Goal: Task Accomplishment & Management: Use online tool/utility

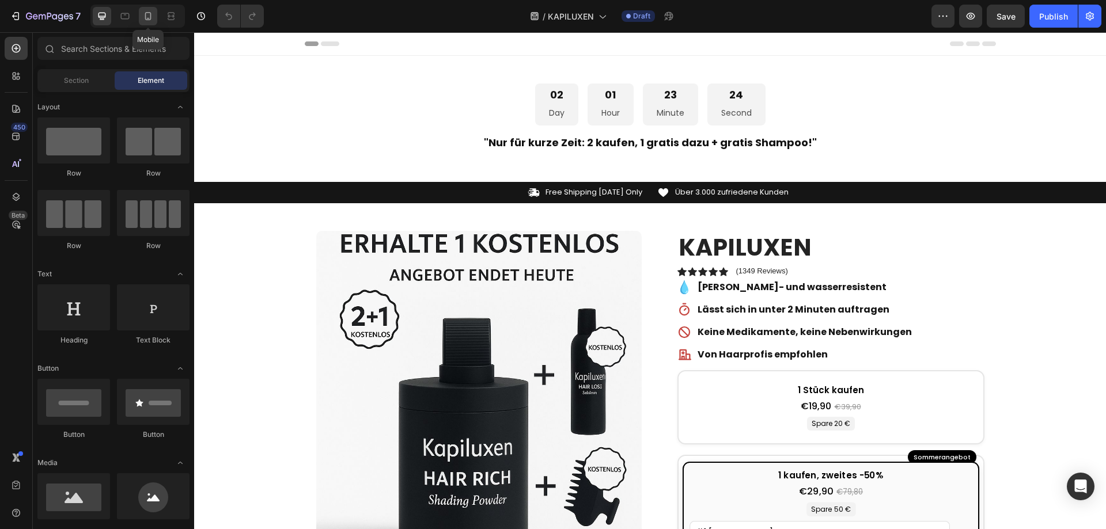
click at [145, 11] on icon at bounding box center [148, 16] width 12 height 12
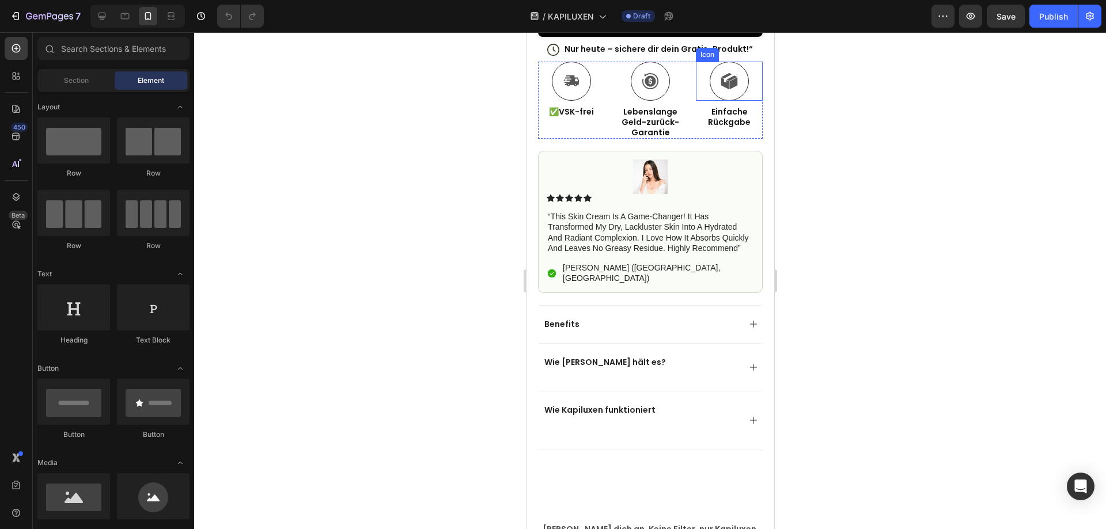
scroll to position [921, 0]
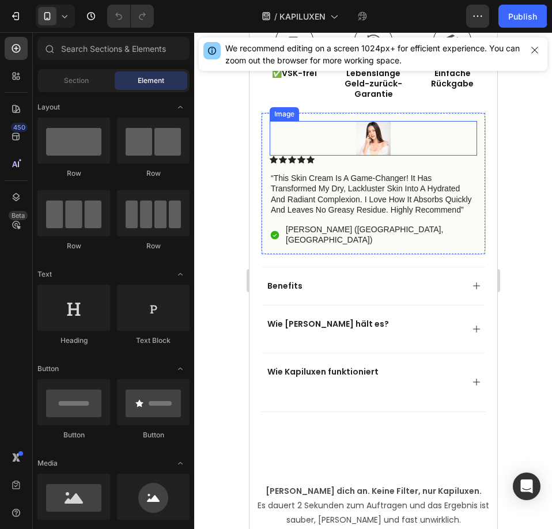
click at [355, 132] on img at bounding box center [372, 138] width 35 height 35
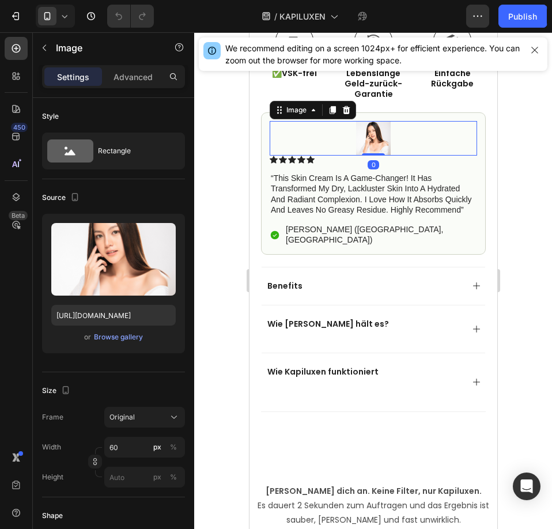
click at [362, 131] on img at bounding box center [372, 138] width 35 height 35
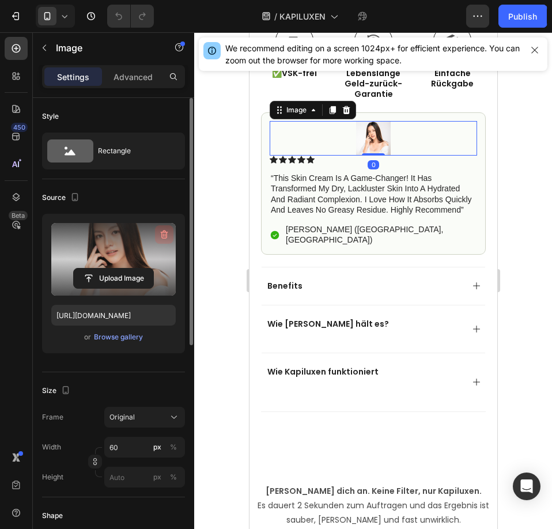
click at [161, 235] on icon "button" at bounding box center [164, 235] width 12 height 12
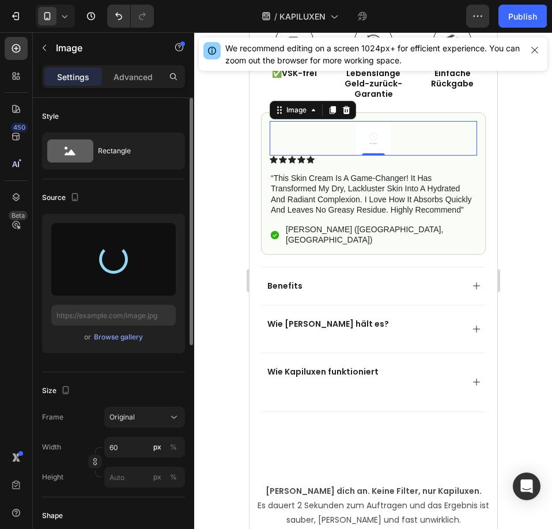
click at [109, 256] on div at bounding box center [113, 259] width 39 height 39
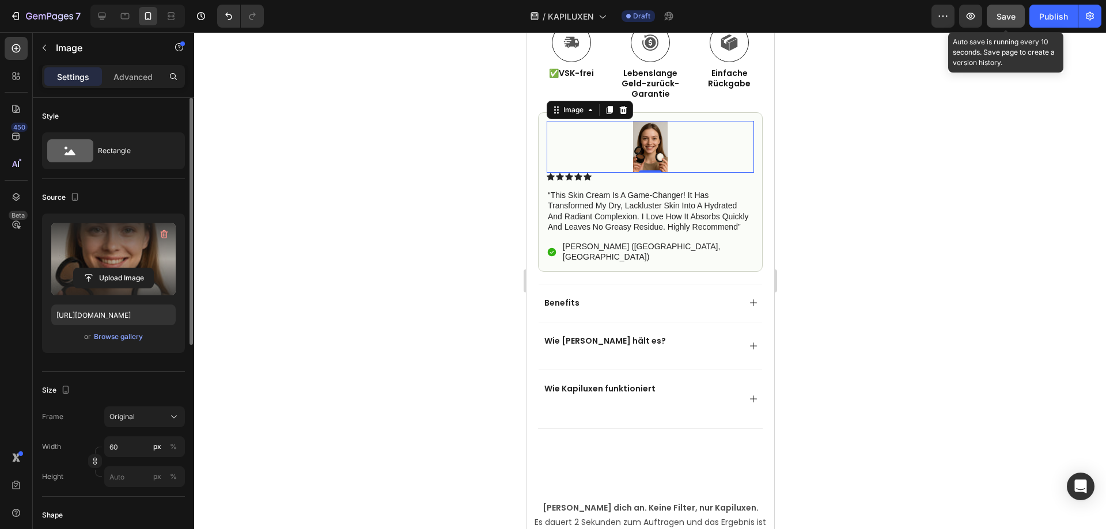
click at [991, 22] on button "Save" at bounding box center [1006, 16] width 38 height 23
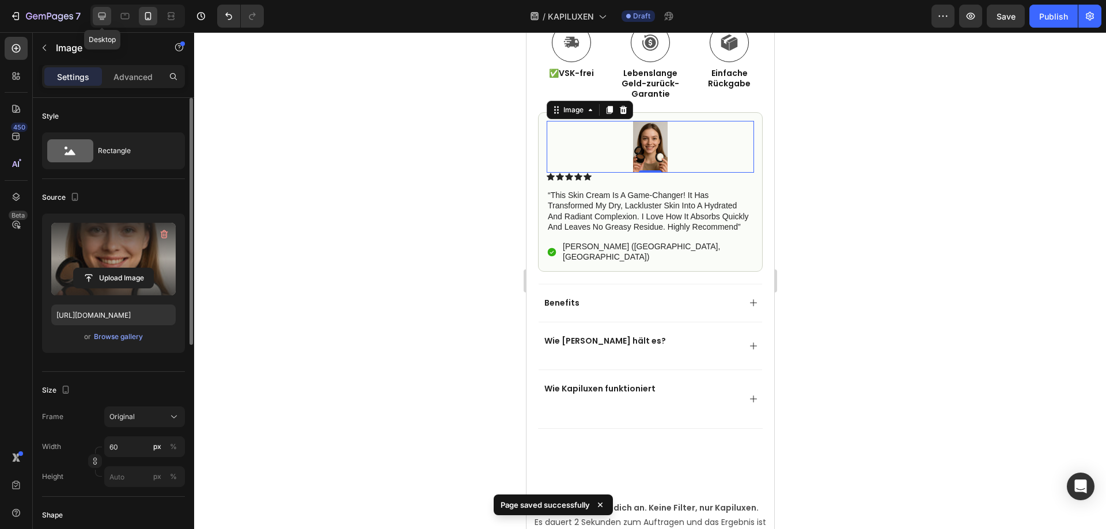
click at [95, 15] on div at bounding box center [102, 16] width 18 height 18
type input "[URL][DOMAIN_NAME]"
type input "120"
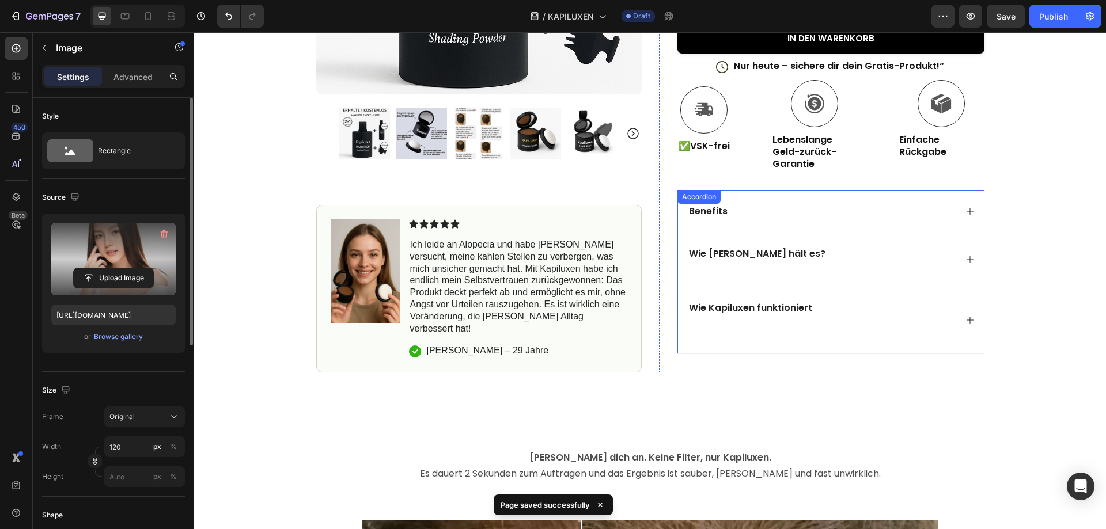
scroll to position [640, 0]
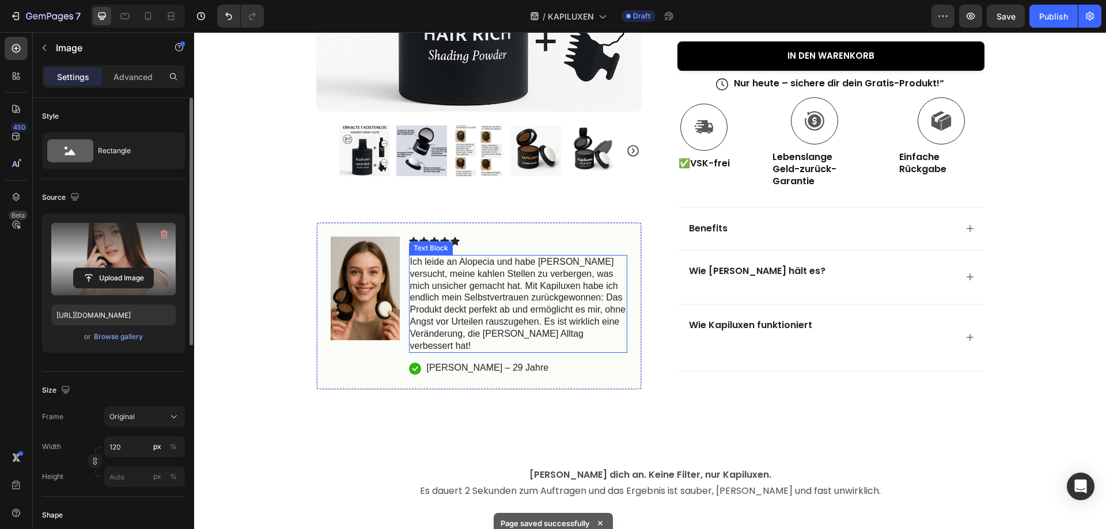
click at [410, 270] on p "Ich leide an Alopecia und habe [PERSON_NAME] versucht, meine kahlen Stellen zu …" at bounding box center [518, 304] width 216 height 96
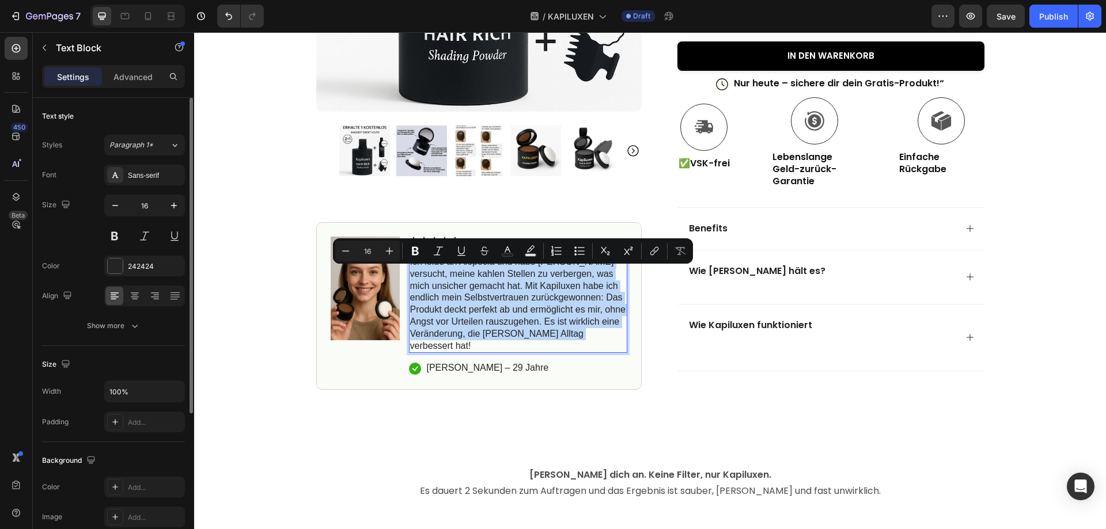
drag, startPoint x: 405, startPoint y: 270, endPoint x: 412, endPoint y: 272, distance: 7.0
click at [412, 272] on p "Ich leide an Alopecia und habe [PERSON_NAME] versucht, meine kahlen Stellen zu …" at bounding box center [518, 304] width 216 height 96
copy p "Ich leide an Alopecia und habe [PERSON_NAME] versucht, meine kahlen Stellen zu …"
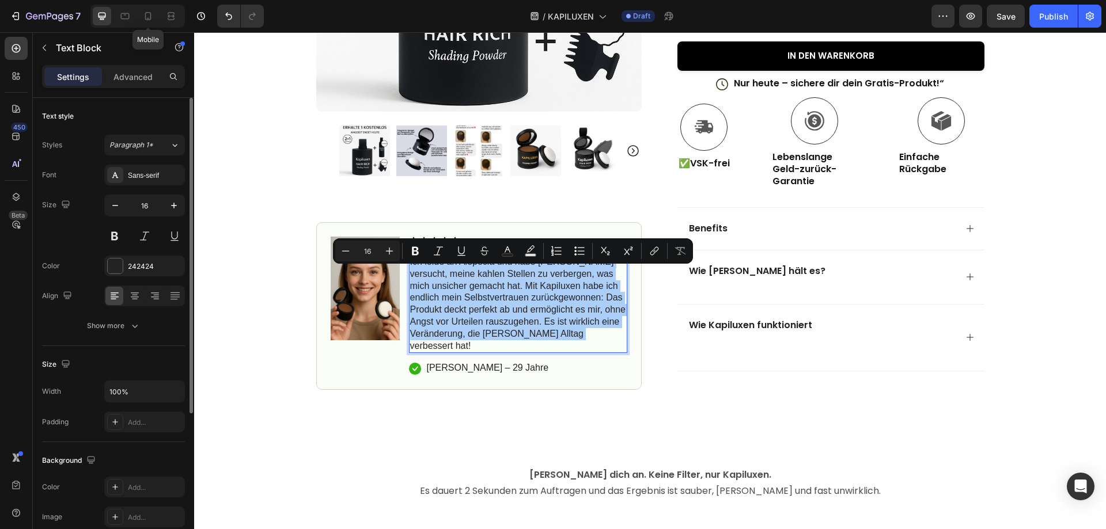
click at [144, 11] on icon at bounding box center [148, 16] width 12 height 12
type input "14"
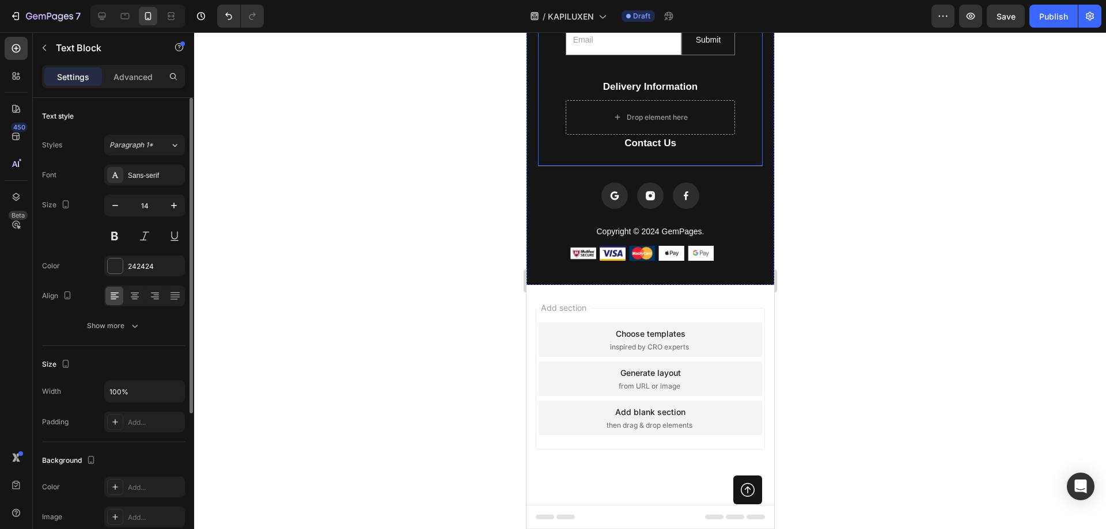
scroll to position [2904, 0]
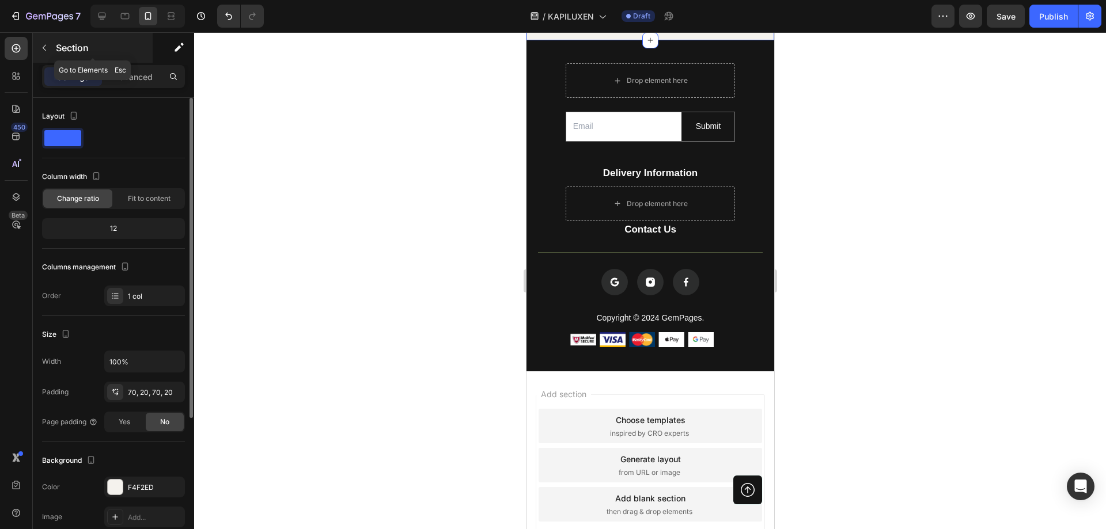
click at [52, 47] on button "button" at bounding box center [44, 48] width 18 height 18
click at [0, 0] on icon at bounding box center [0, 0] width 0 height 0
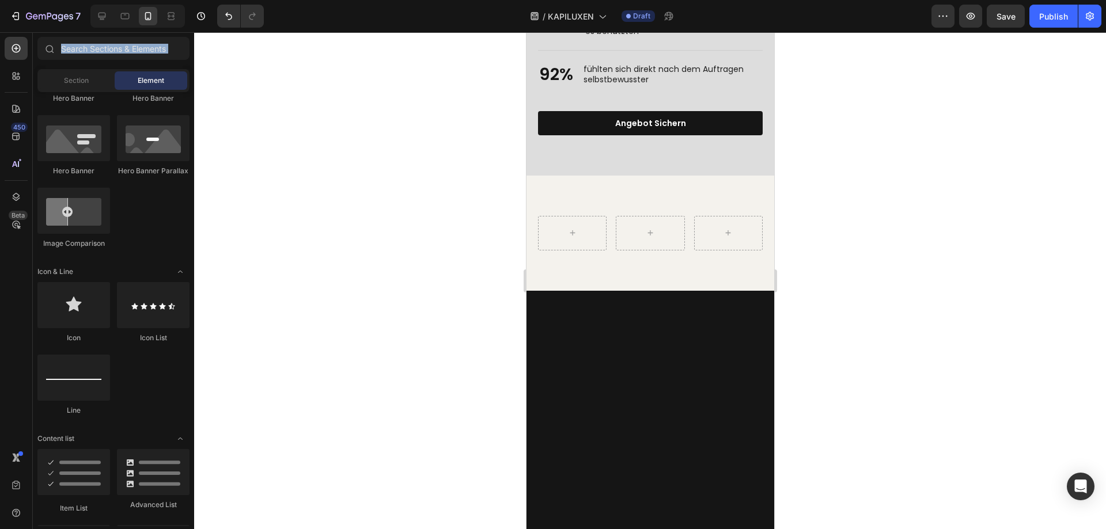
scroll to position [2213, 0]
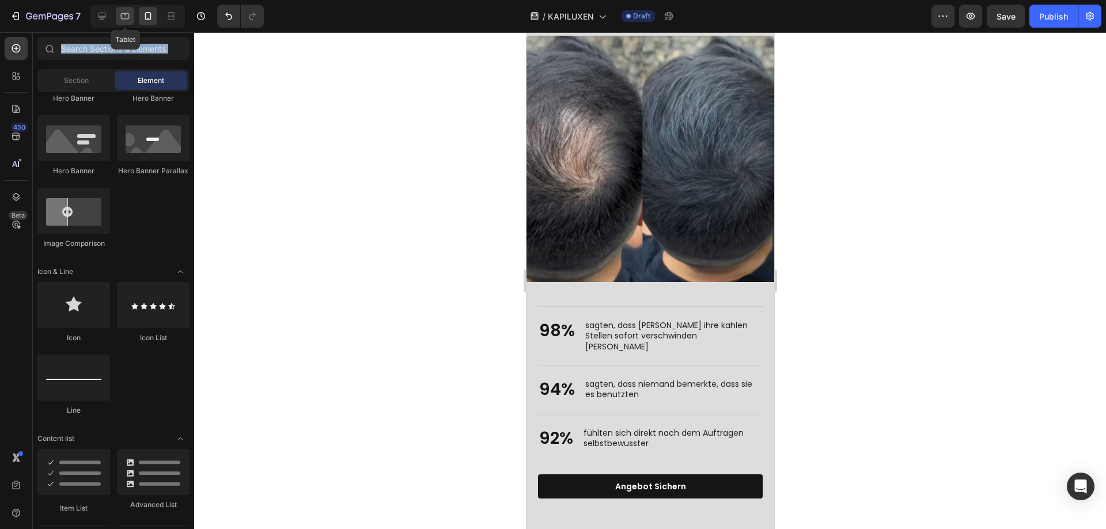
click at [122, 18] on icon at bounding box center [125, 16] width 9 height 6
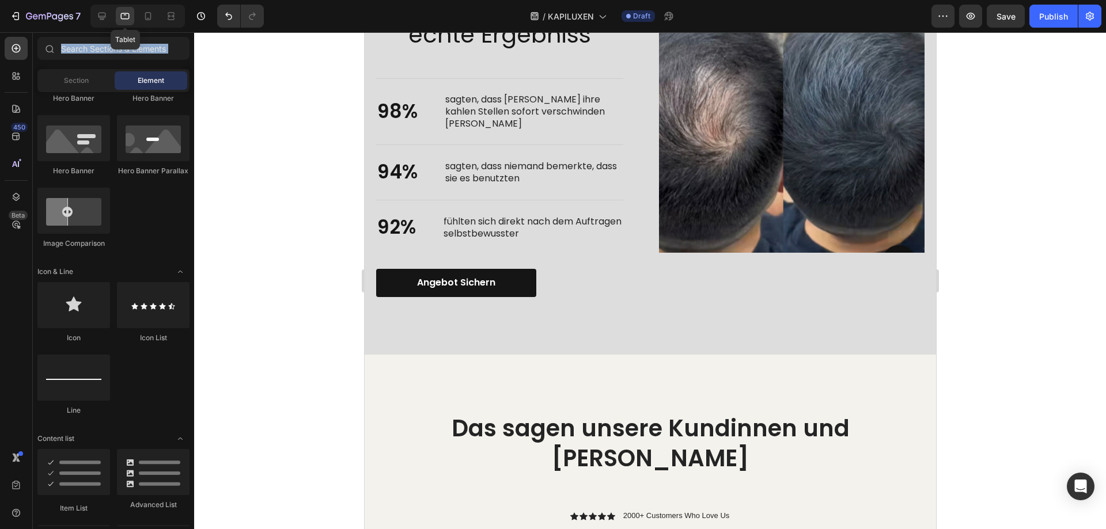
scroll to position [2183, 0]
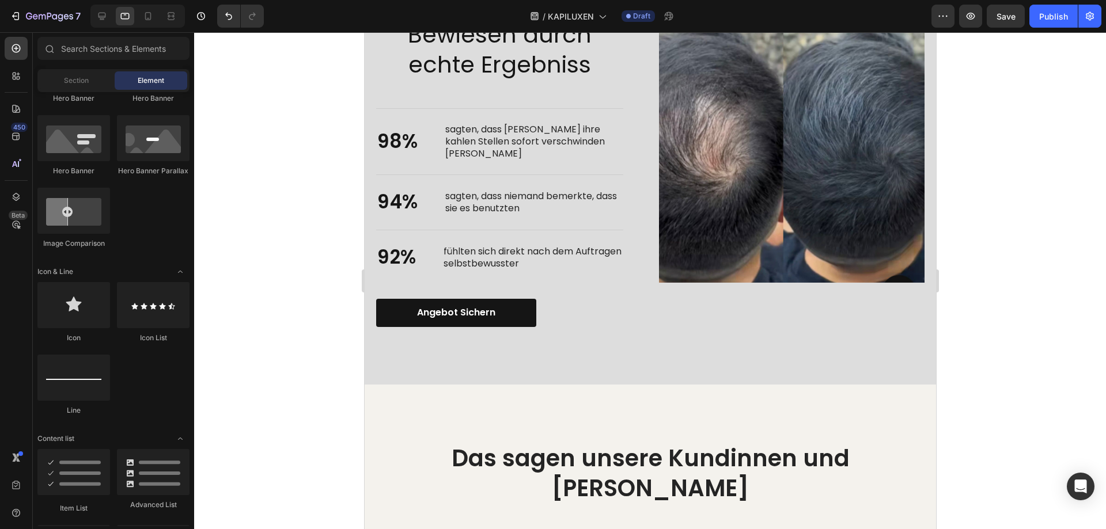
click at [112, 17] on div at bounding box center [137, 16] width 94 height 23
click at [105, 14] on icon at bounding box center [101, 16] width 7 height 7
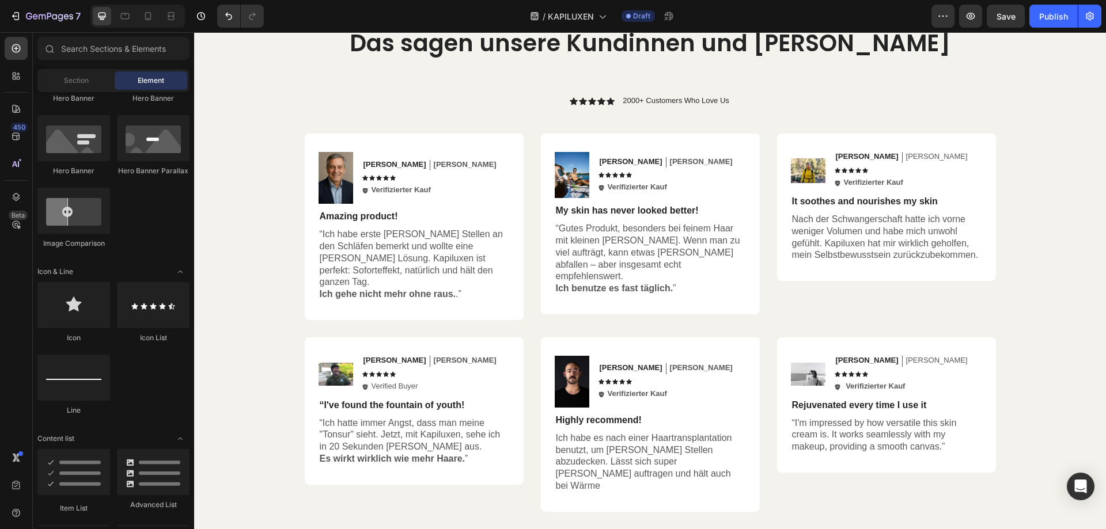
scroll to position [2586, 0]
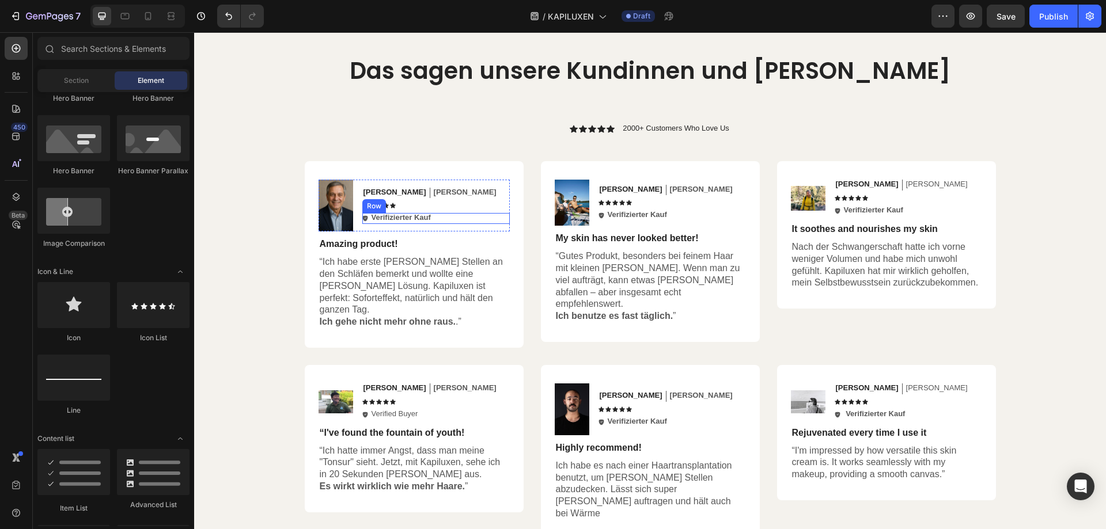
click at [465, 183] on div "Noah Text Block [PERSON_NAME] Text Block Row Icon Icon Icon Icon Icon Icon List…" at bounding box center [435, 206] width 147 height 52
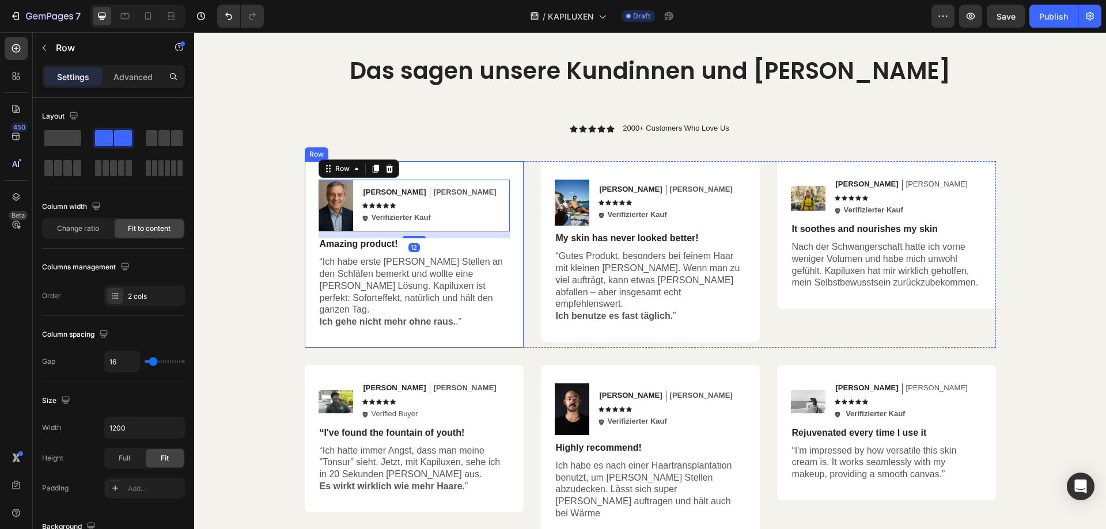
click at [449, 173] on div "Image Noah Text Block [PERSON_NAME] Text Block Row Icon Icon Icon Icon Icon Ico…" at bounding box center [414, 254] width 219 height 187
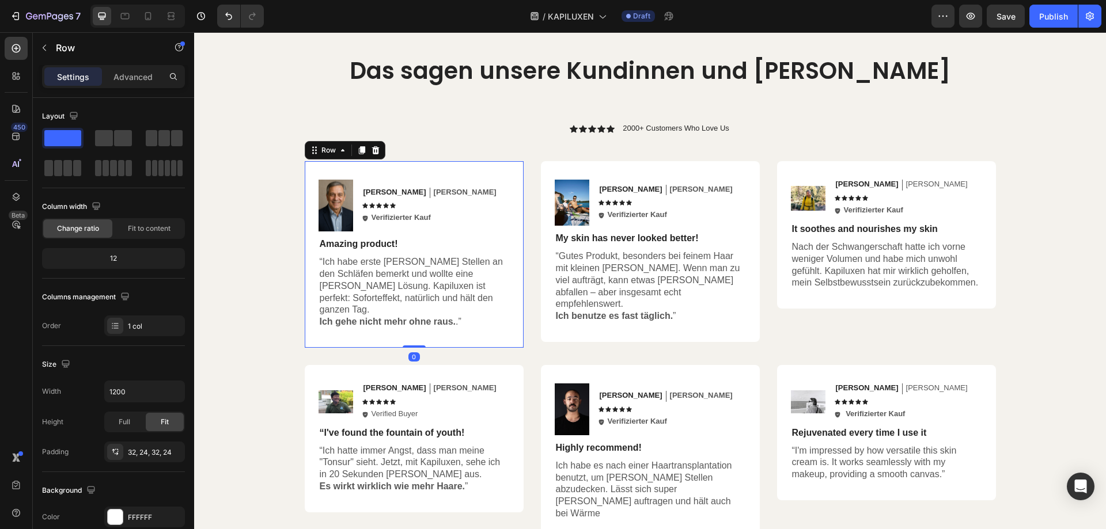
click at [449, 170] on div "Image Noah Text Block [PERSON_NAME] Text Block Row Icon Icon Icon Icon Icon Ico…" at bounding box center [414, 254] width 219 height 187
click at [446, 143] on div "Das sagen unsere Kundinnen und Kunden Heading Icon Icon Icon Icon Icon Icon Lis…" at bounding box center [650, 297] width 691 height 485
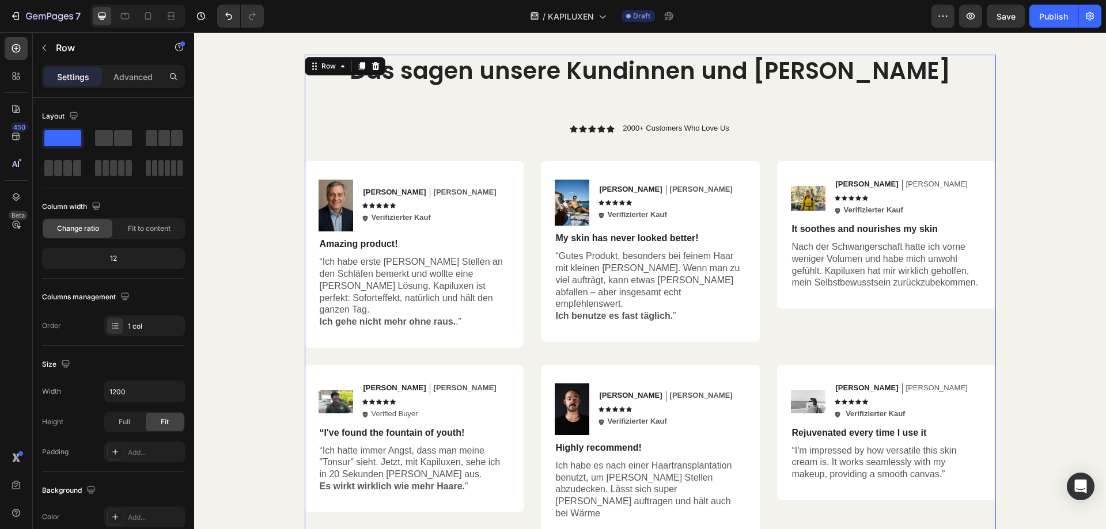
click at [446, 143] on div "Das sagen unsere Kundinnen und Kunden Heading Icon Icon Icon Icon Icon Icon Lis…" at bounding box center [650, 297] width 691 height 485
click at [443, 137] on div "Das sagen unsere Kundinnen und Kunden Heading Icon Icon Icon Icon Icon Icon Lis…" at bounding box center [650, 297] width 691 height 485
click at [545, 141] on div "Das sagen unsere Kundinnen und Kunden Heading Icon Icon Icon Icon Icon Icon Lis…" at bounding box center [650, 297] width 691 height 485
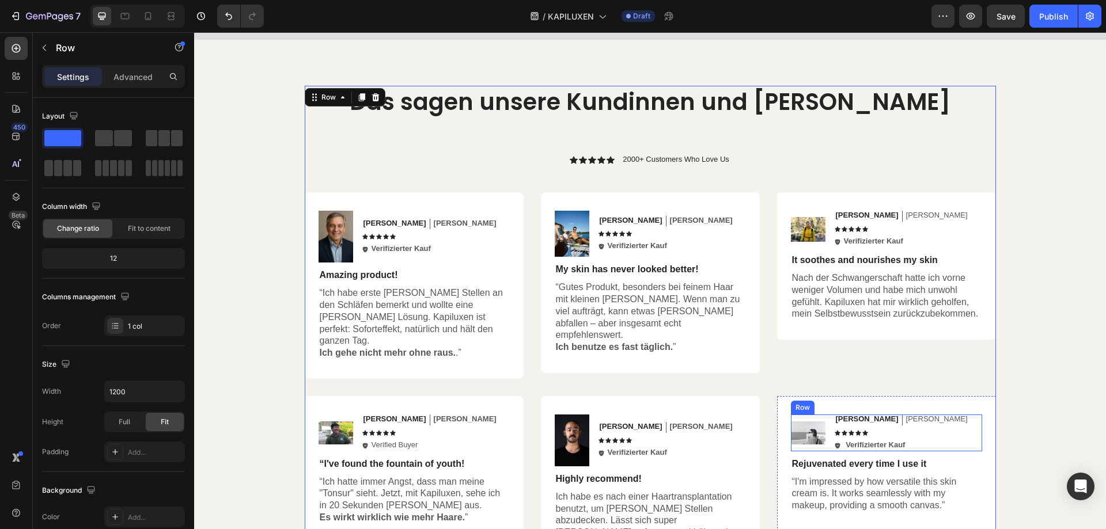
scroll to position [2471, 0]
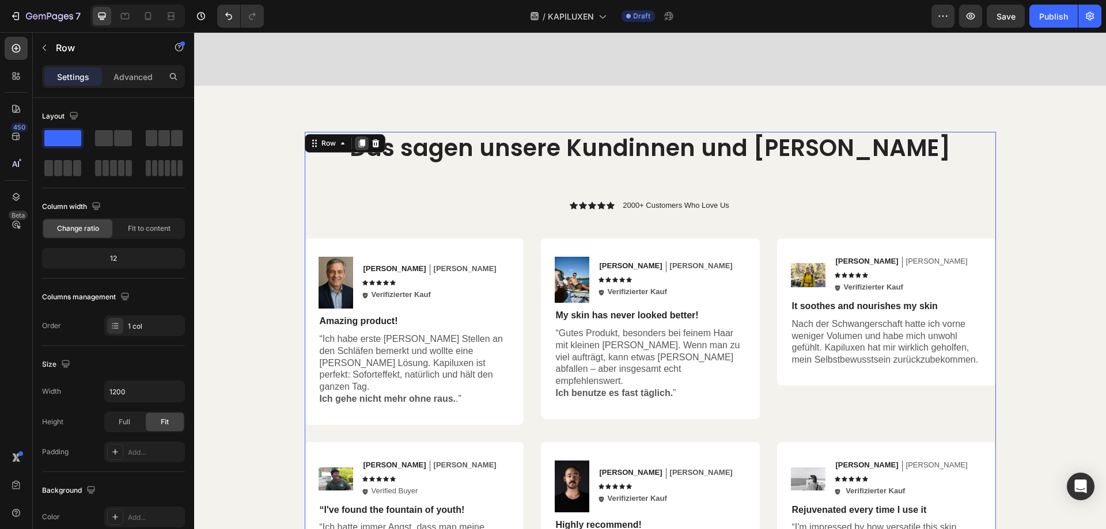
click at [359, 147] on icon at bounding box center [361, 143] width 6 height 8
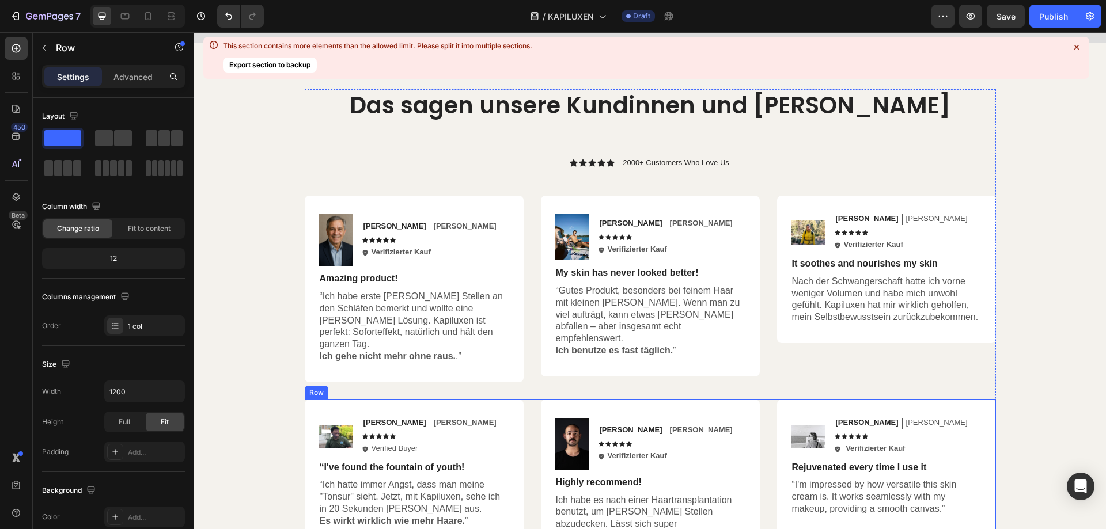
scroll to position [2510, 0]
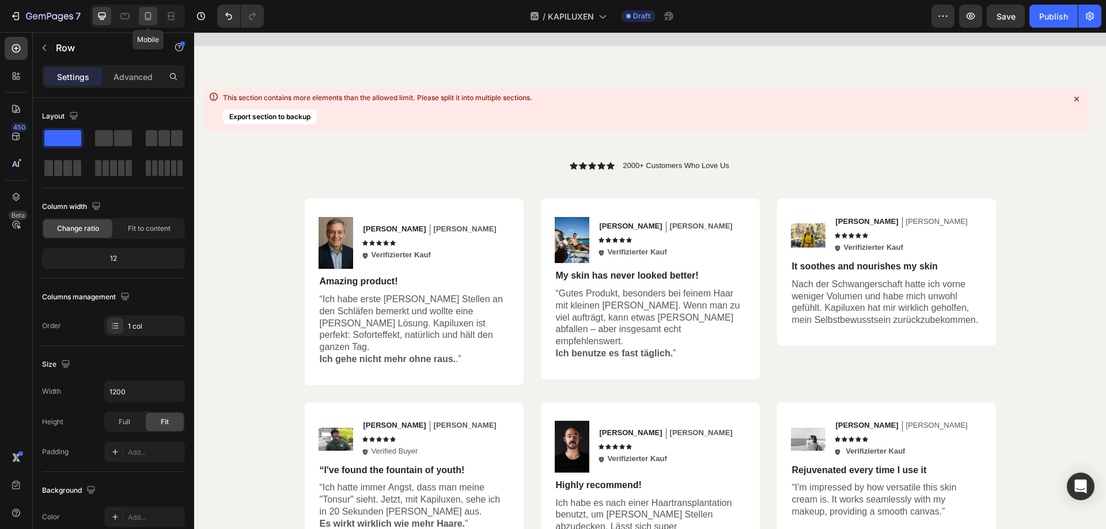
click at [148, 17] on icon at bounding box center [148, 16] width 12 height 12
type input "100%"
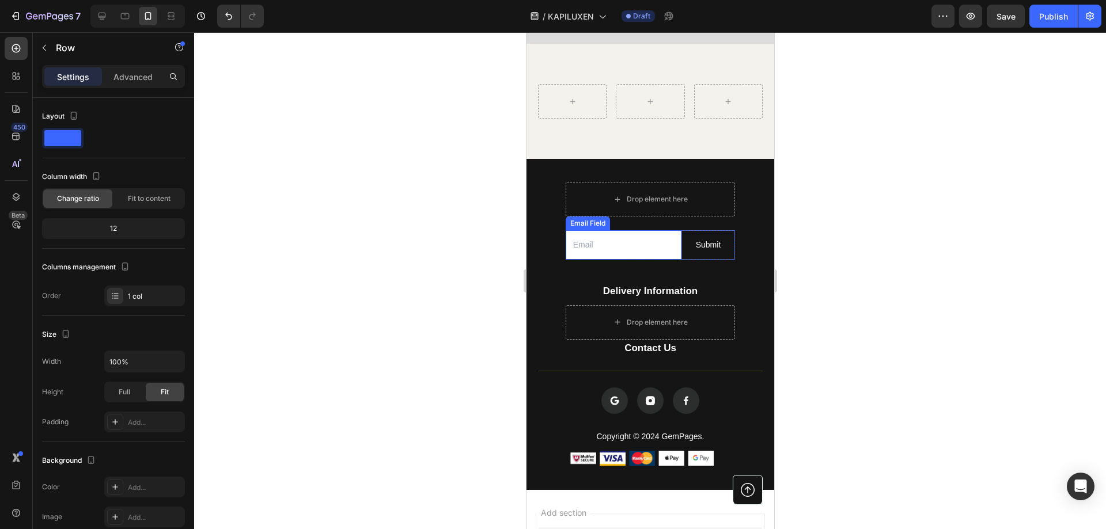
scroll to position [2549, 0]
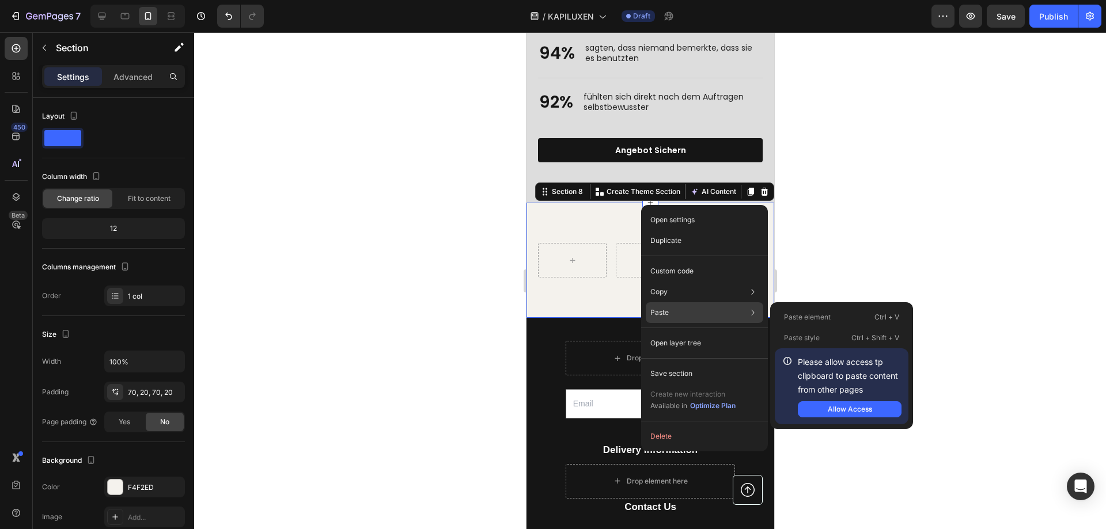
click at [670, 333] on div "Paste Paste element Ctrl + V Paste style Ctrl + Shift + V Please allow access t…" at bounding box center [704, 343] width 117 height 21
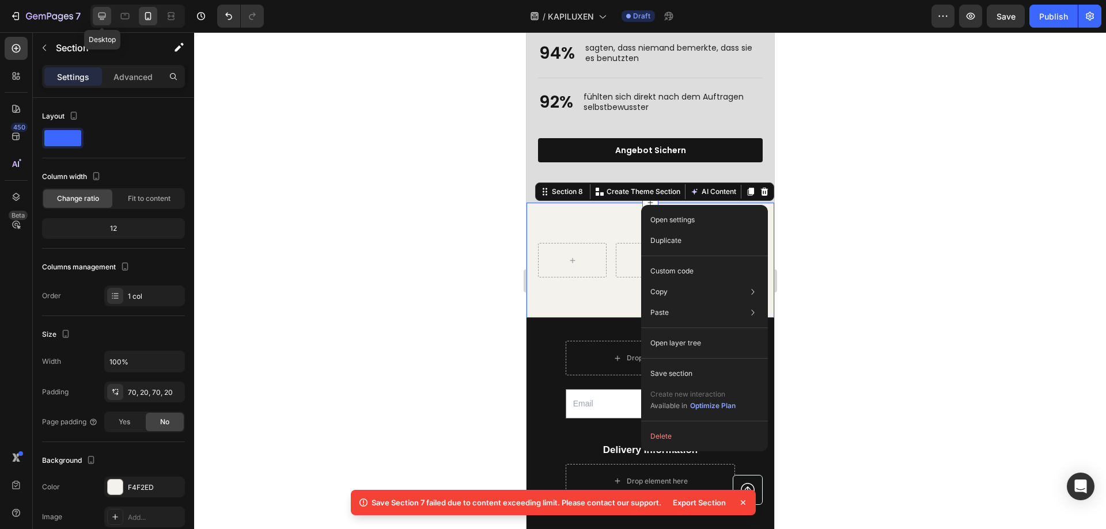
click at [108, 10] on icon at bounding box center [102, 16] width 12 height 12
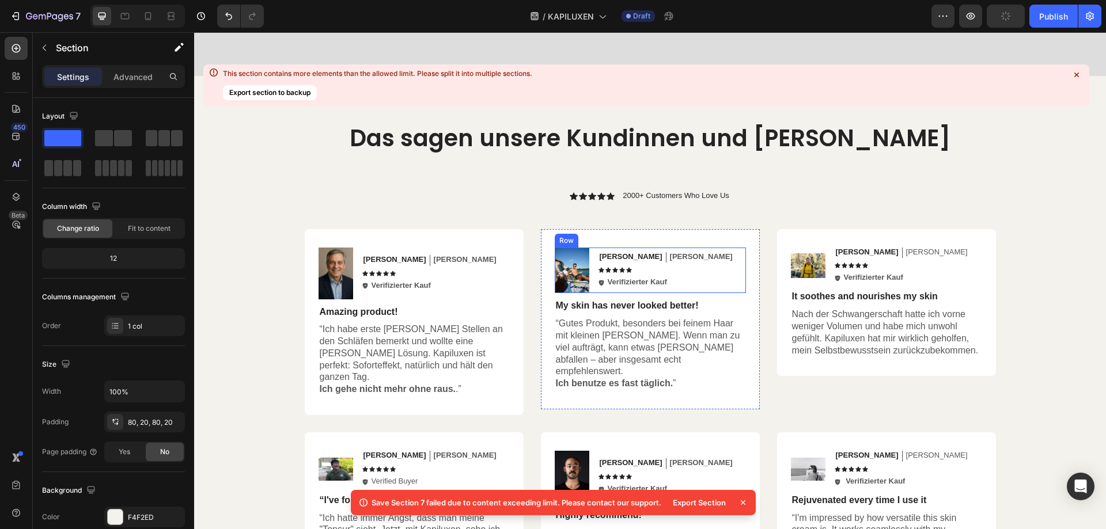
scroll to position [2498, 0]
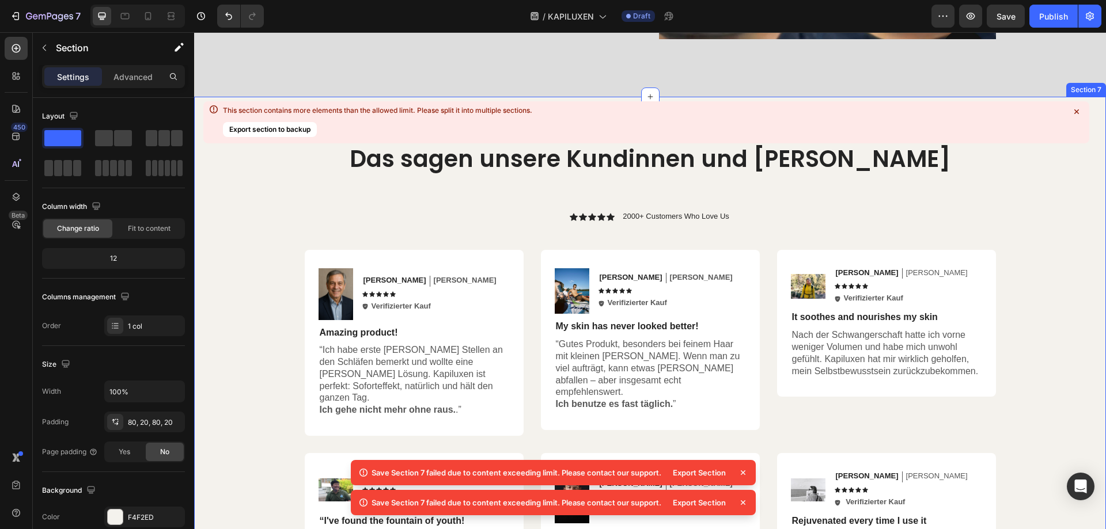
click at [882, 90] on div "Section 7" at bounding box center [899, 86] width 35 height 10
click at [901, 89] on div "Section 7" at bounding box center [899, 86] width 35 height 10
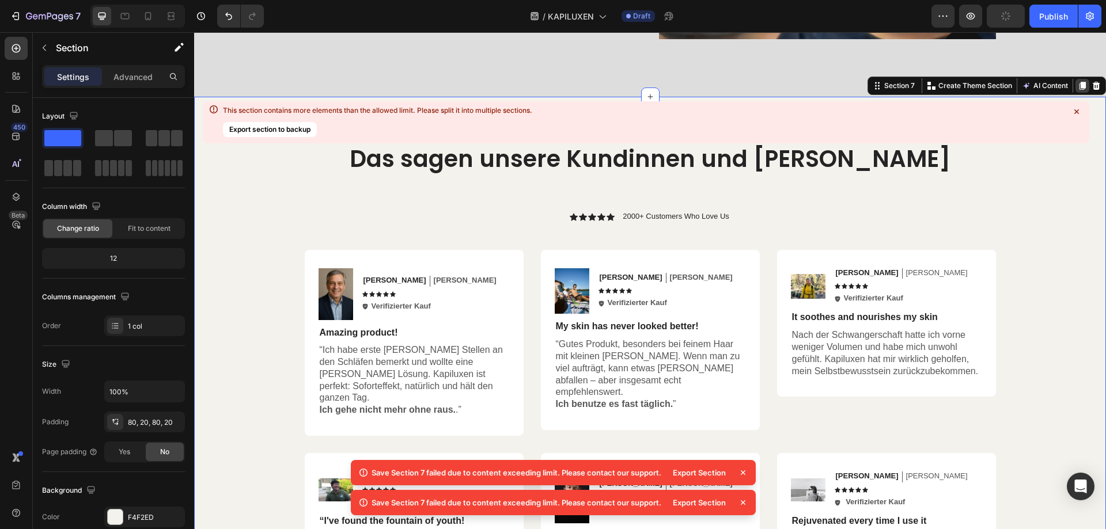
click at [1079, 84] on icon at bounding box center [1082, 86] width 6 height 8
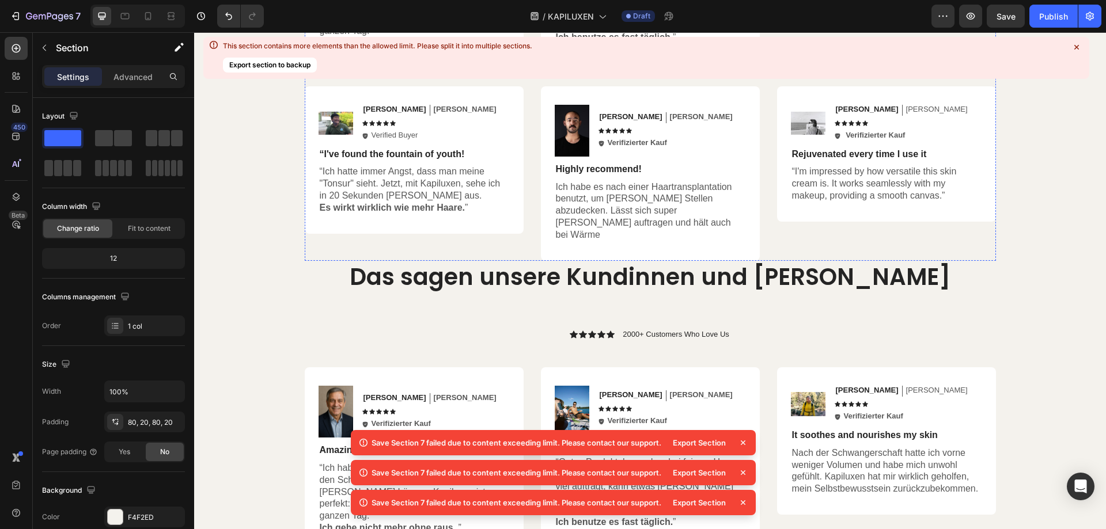
scroll to position [3997, 0]
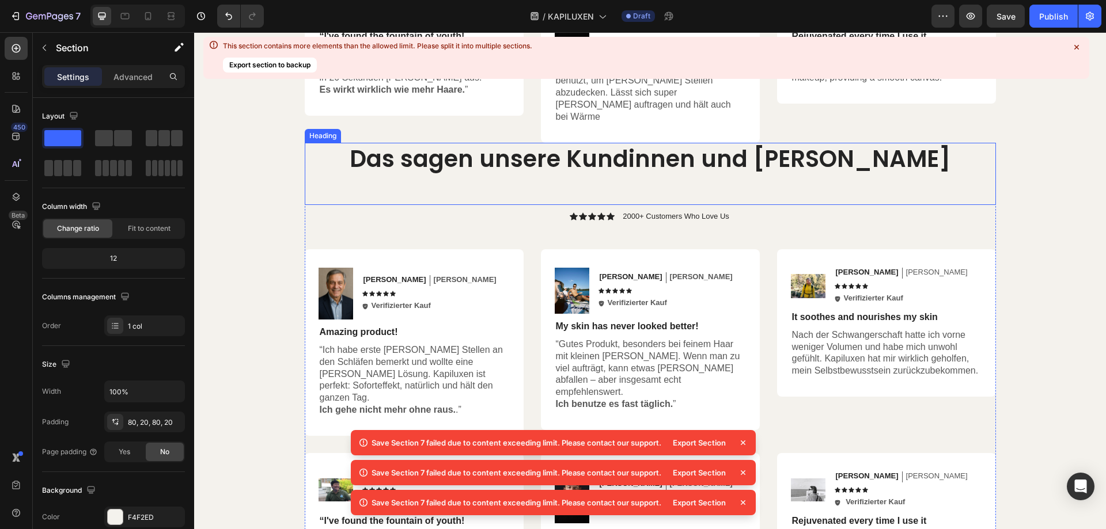
click at [944, 149] on h2 "Das sagen unsere Kundinnen und [PERSON_NAME]" at bounding box center [650, 174] width 691 height 62
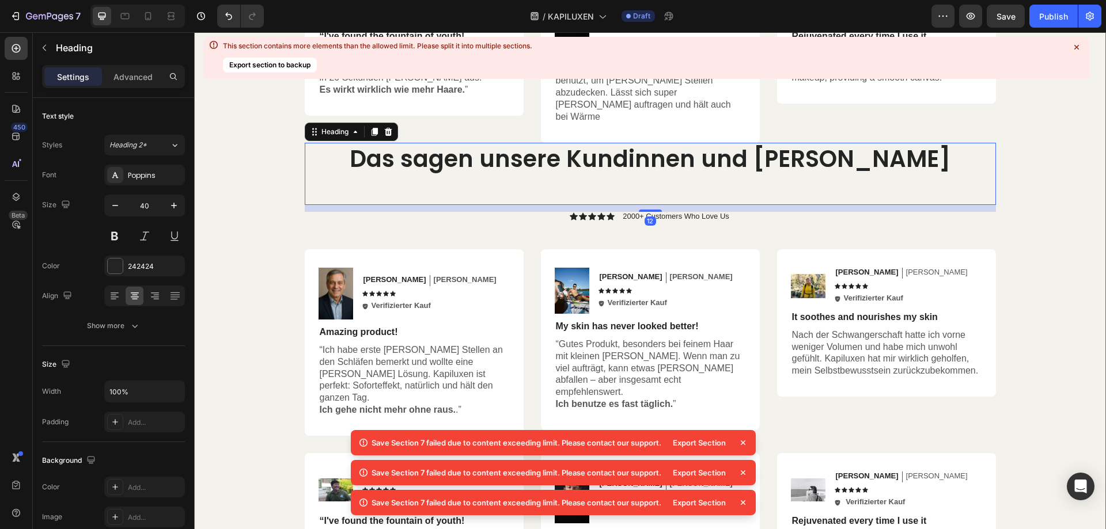
click at [1030, 143] on div "Das sagen unsere Kundinnen und Kunden Heading Icon Icon Icon Icon Icon Icon Lis…" at bounding box center [650, 143] width 889 height 970
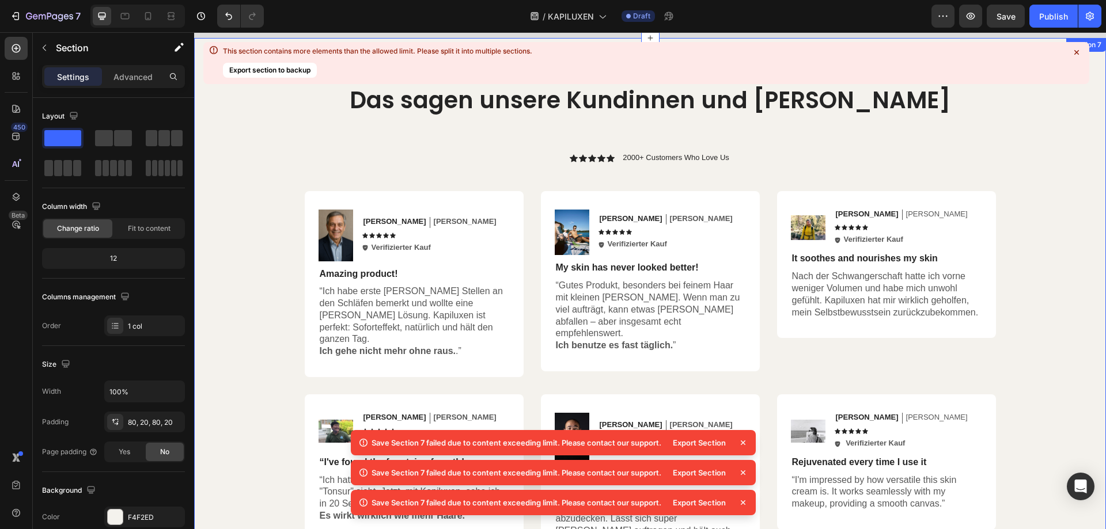
scroll to position [2384, 0]
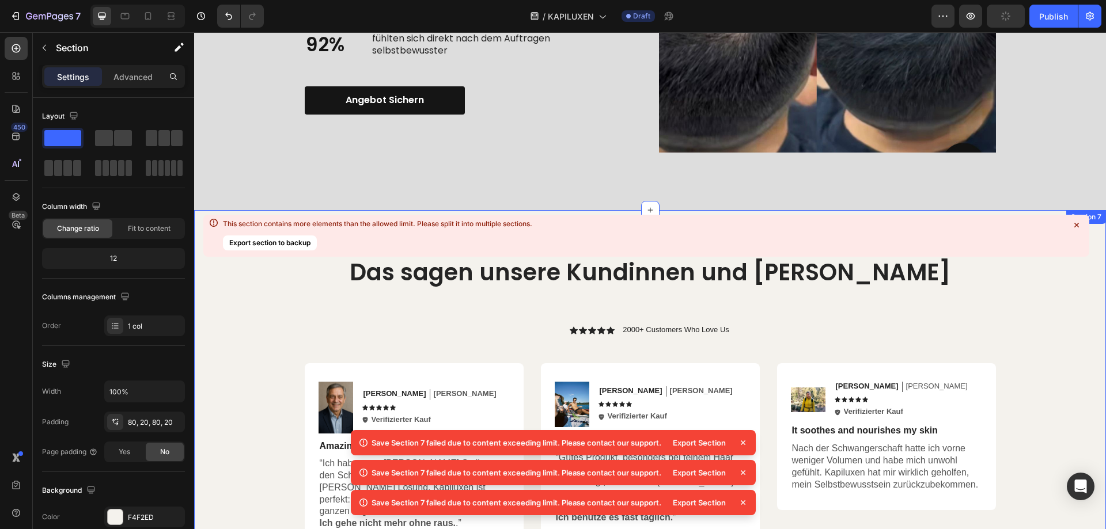
click at [1077, 227] on icon at bounding box center [1077, 225] width 12 height 12
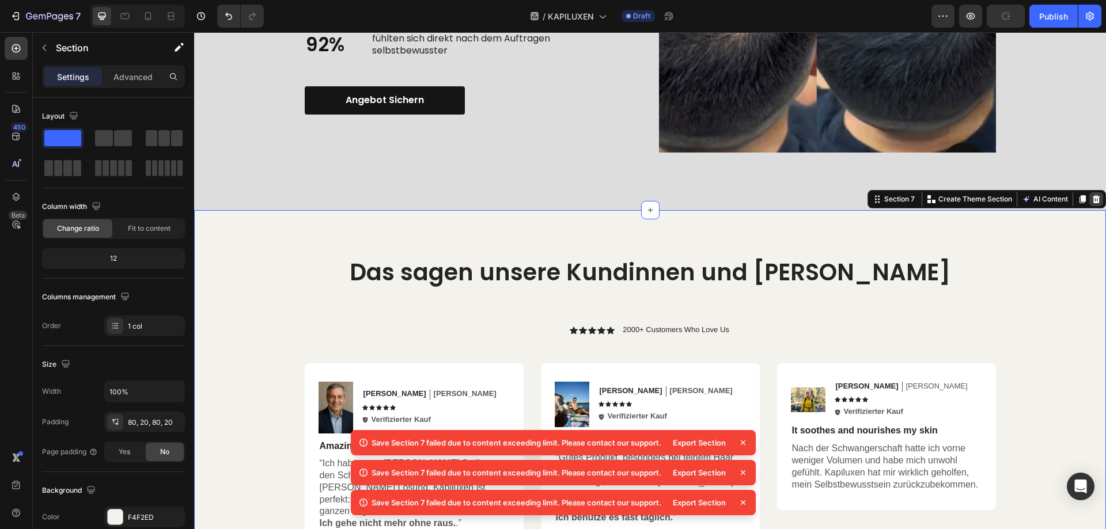
click at [1091, 200] on icon at bounding box center [1095, 199] width 9 height 9
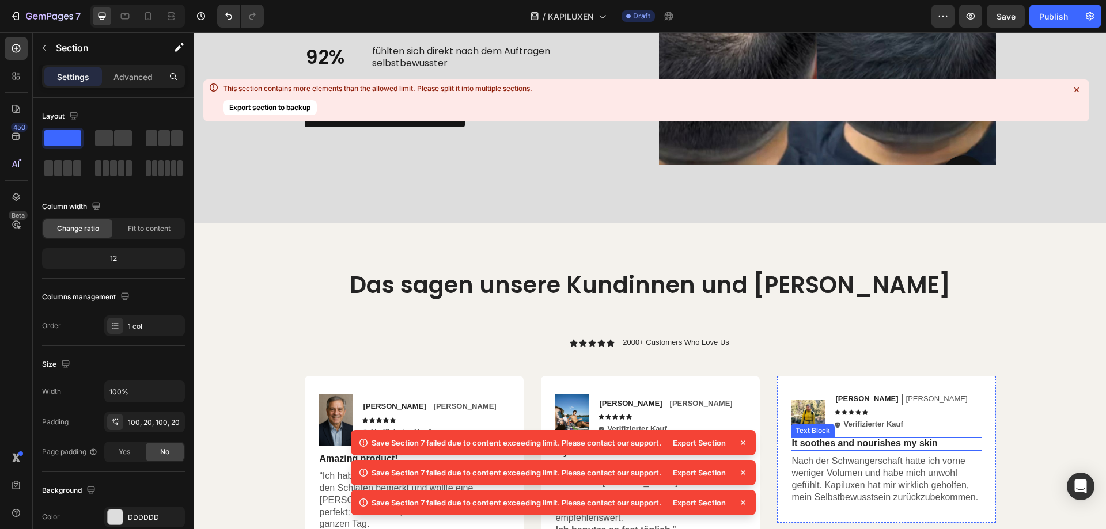
scroll to position [2327, 0]
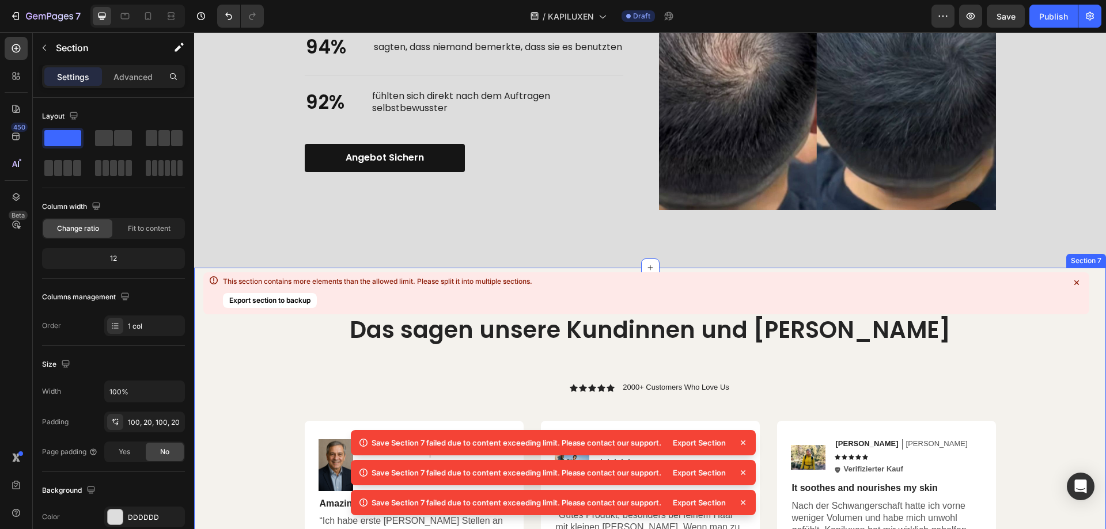
click at [1077, 283] on icon at bounding box center [1076, 282] width 5 height 5
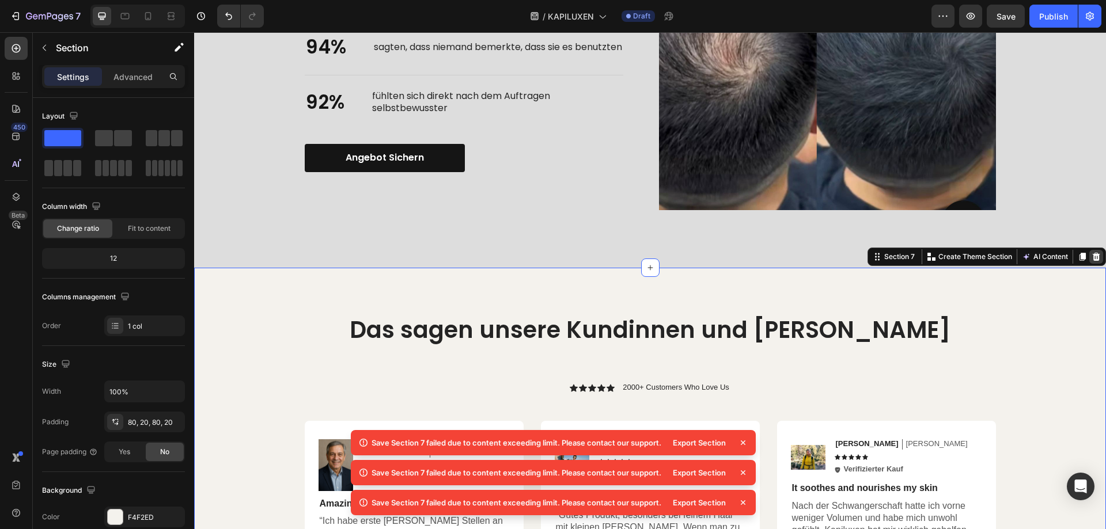
click at [1093, 259] on icon at bounding box center [1096, 257] width 7 height 8
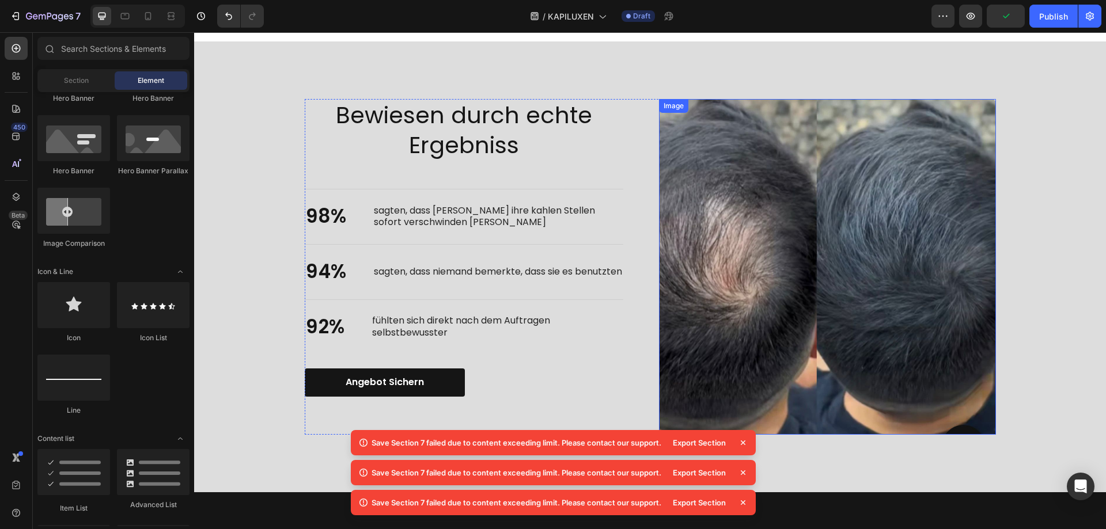
scroll to position [1984, 0]
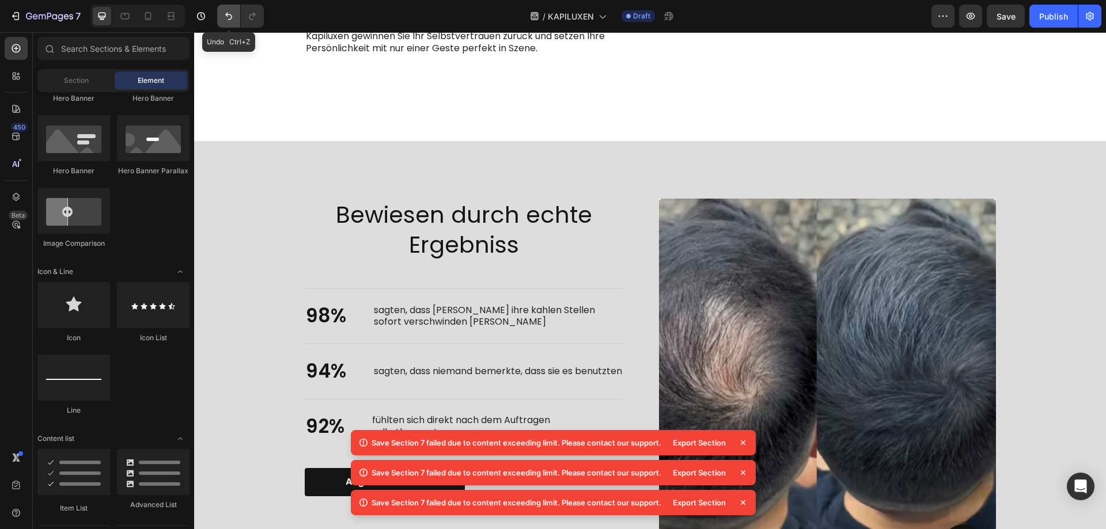
click at [225, 14] on icon "Undo/Redo" at bounding box center [229, 16] width 12 height 12
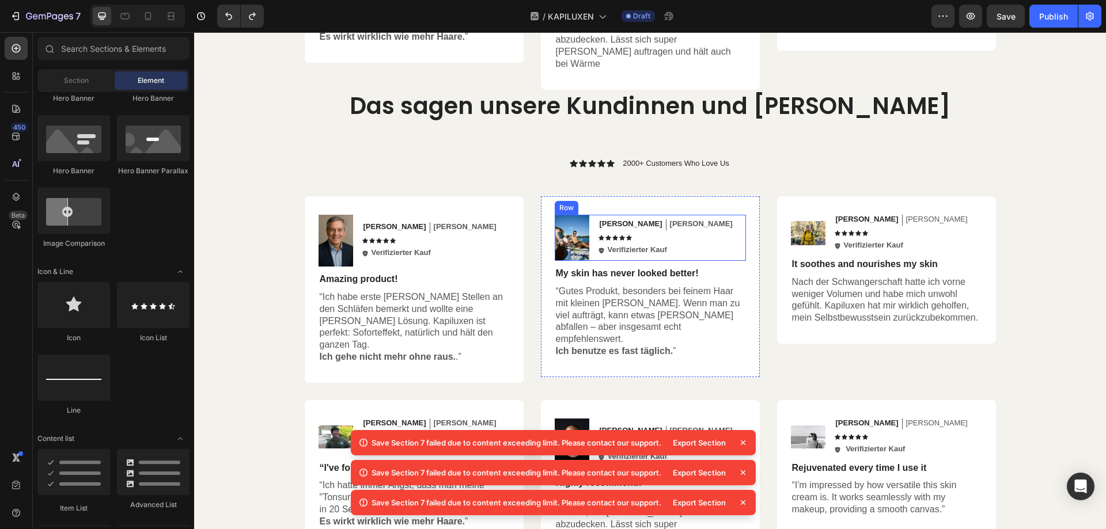
scroll to position [3309, 0]
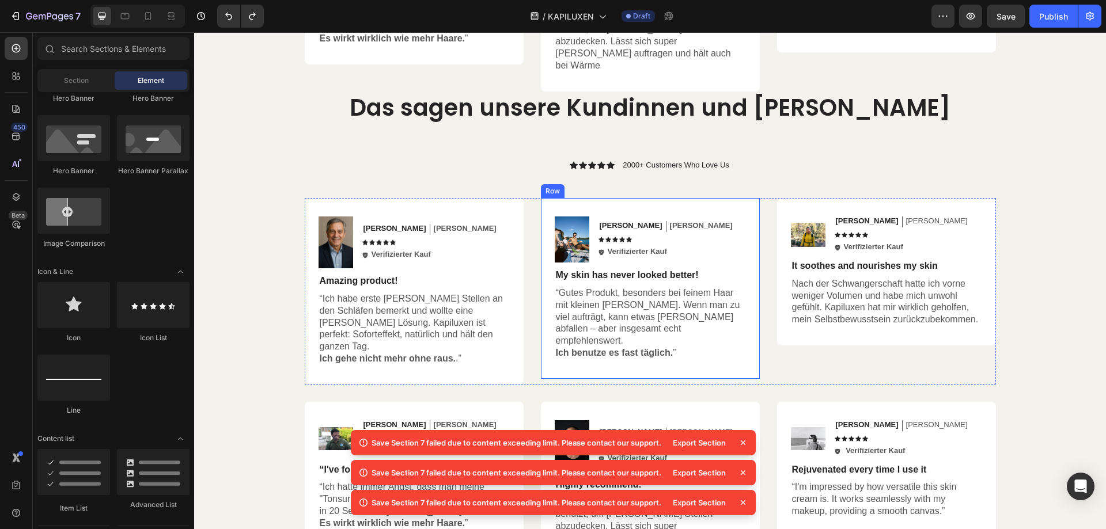
click at [725, 172] on div "Das sagen unsere Kundinnen und Kunden Heading Icon Icon Icon Icon Icon Icon Lis…" at bounding box center [650, 334] width 691 height 485
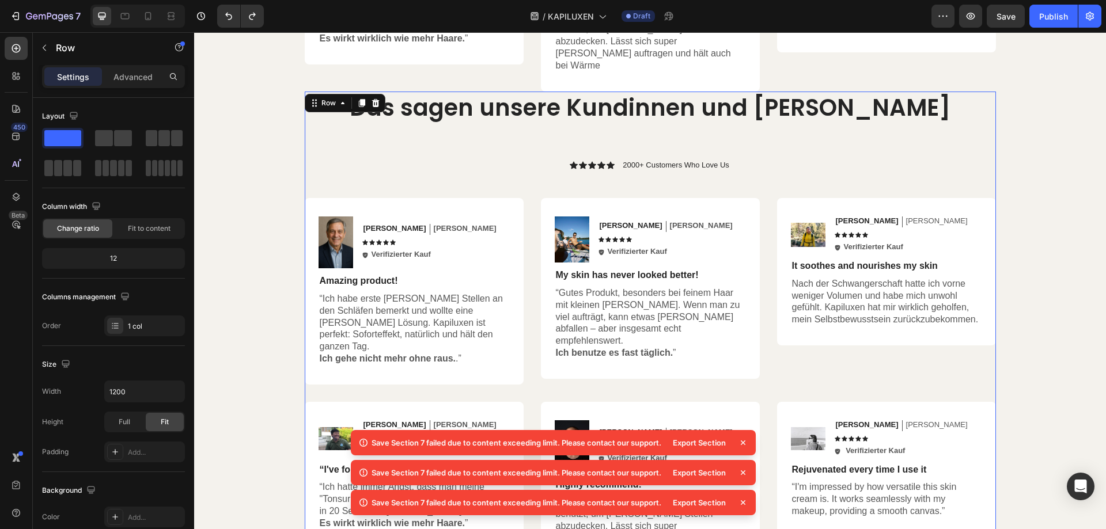
click at [742, 160] on div "Das sagen unsere Kundinnen und Kunden Heading Icon Icon Icon Icon Icon Icon Lis…" at bounding box center [650, 334] width 691 height 485
click at [374, 98] on icon at bounding box center [375, 102] width 9 height 9
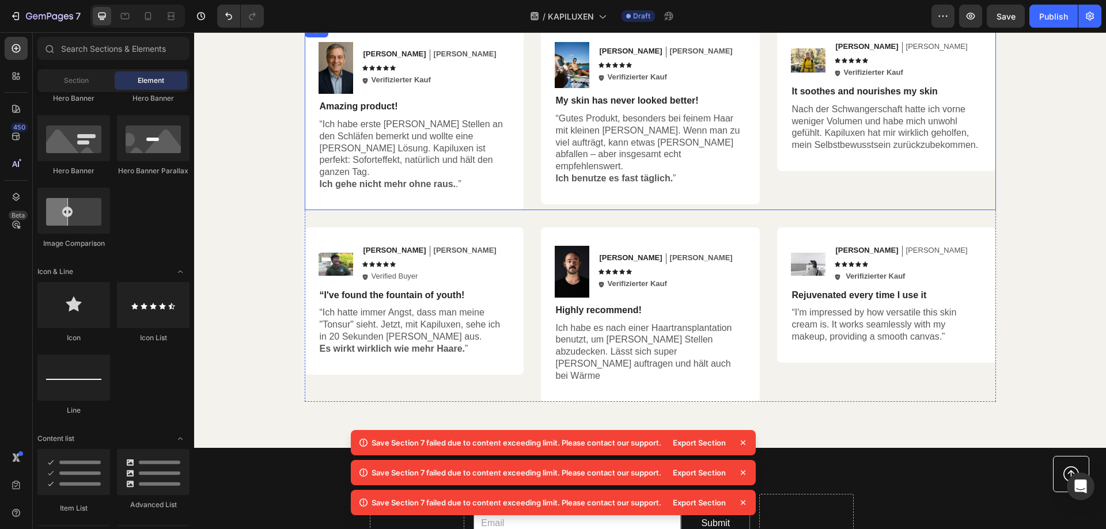
scroll to position [2883, 0]
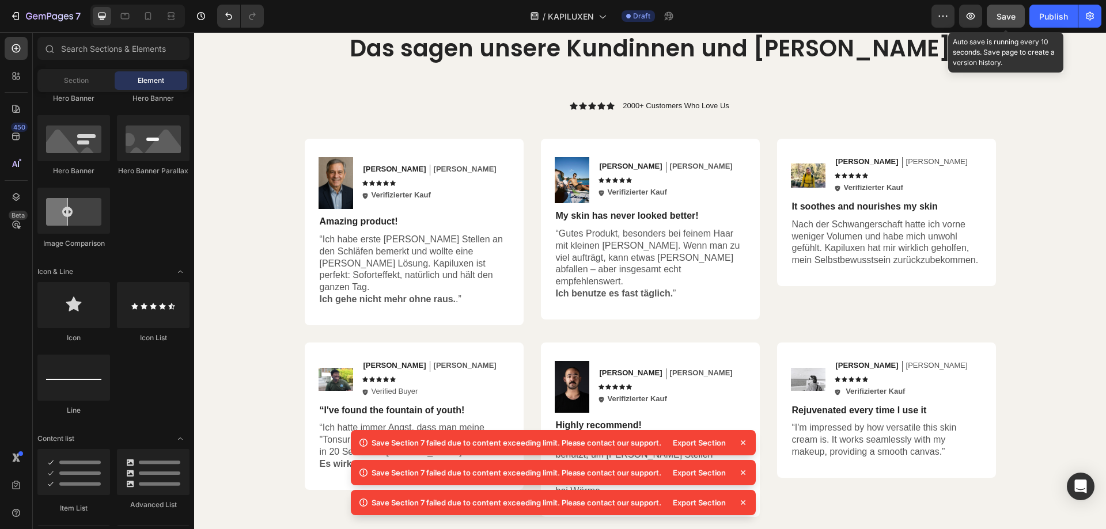
click at [1006, 14] on span "Save" at bounding box center [1005, 17] width 19 height 10
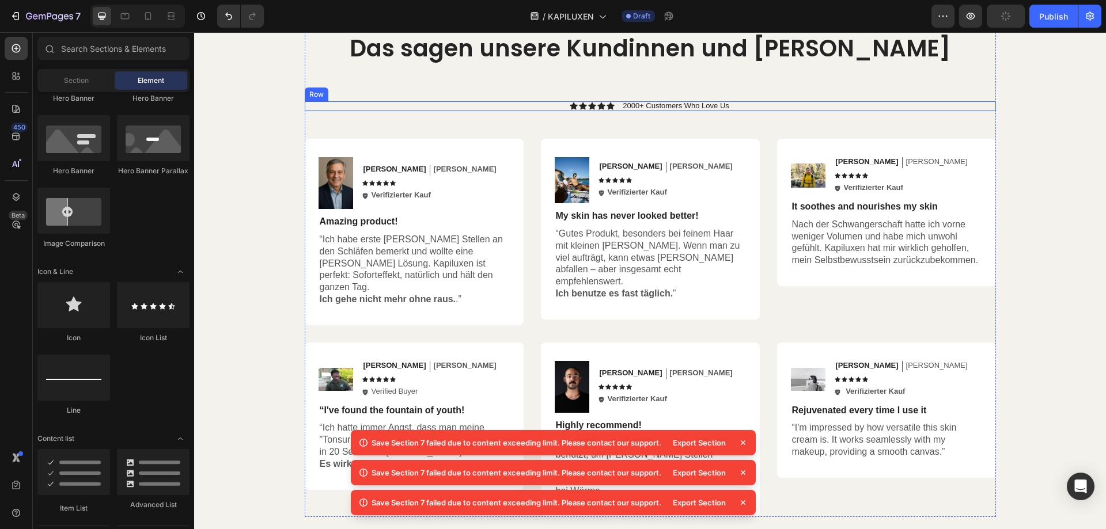
click at [968, 115] on div "Das sagen unsere Kundinnen und Kunden Heading Icon Icon Icon Icon Icon Icon Lis…" at bounding box center [650, 274] width 691 height 485
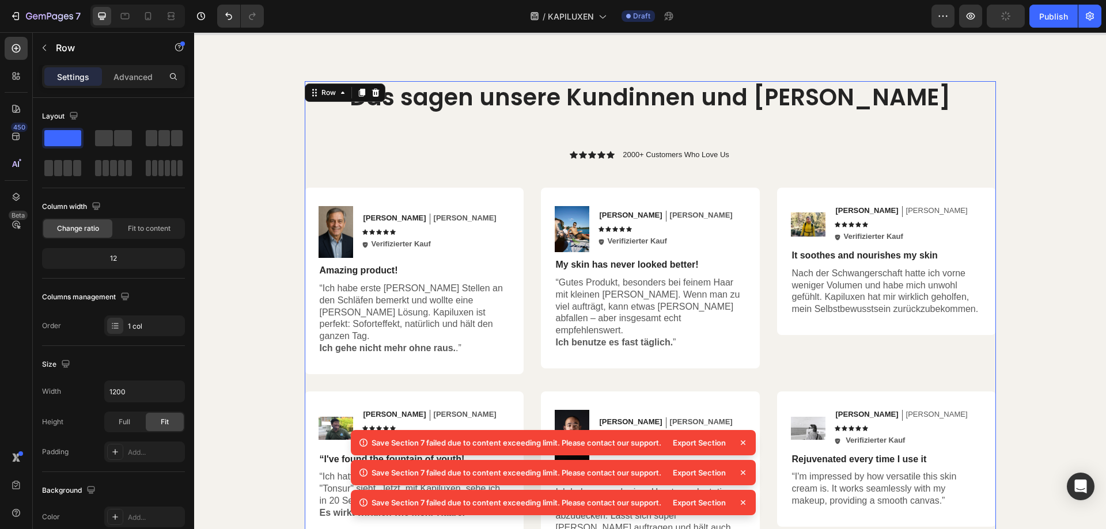
scroll to position [2768, 0]
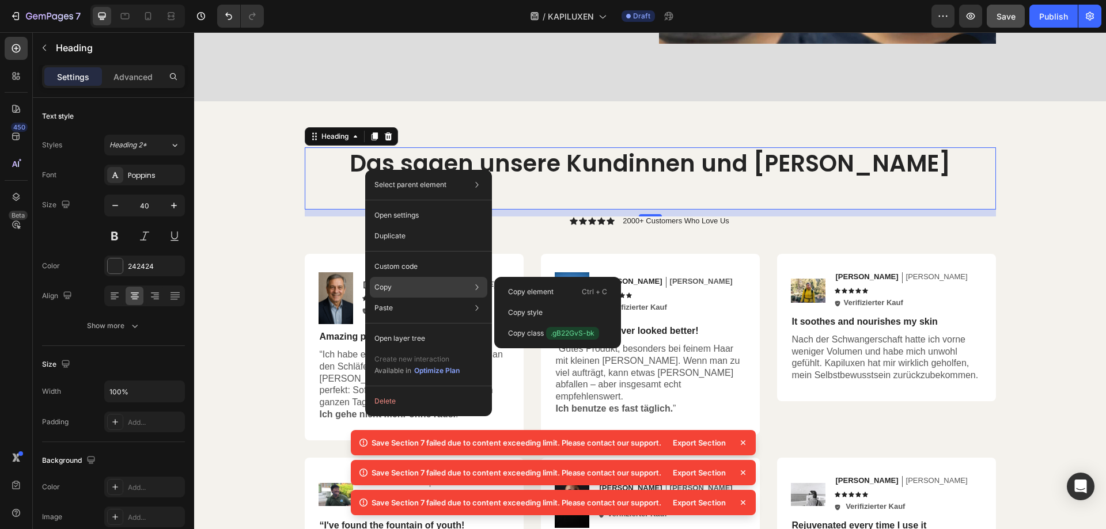
click at [396, 292] on div "Copy Copy element Ctrl + C Copy style Copy class .gB22GvS-bk" at bounding box center [428, 287] width 117 height 21
click at [471, 287] on div "Copy Copy element Ctrl + C Copy style Copy class .gB22GvS-bk" at bounding box center [428, 287] width 117 height 21
click at [469, 287] on div "Copy Copy element Ctrl + C Copy style Copy class .gB22GvS-bk" at bounding box center [428, 287] width 117 height 21
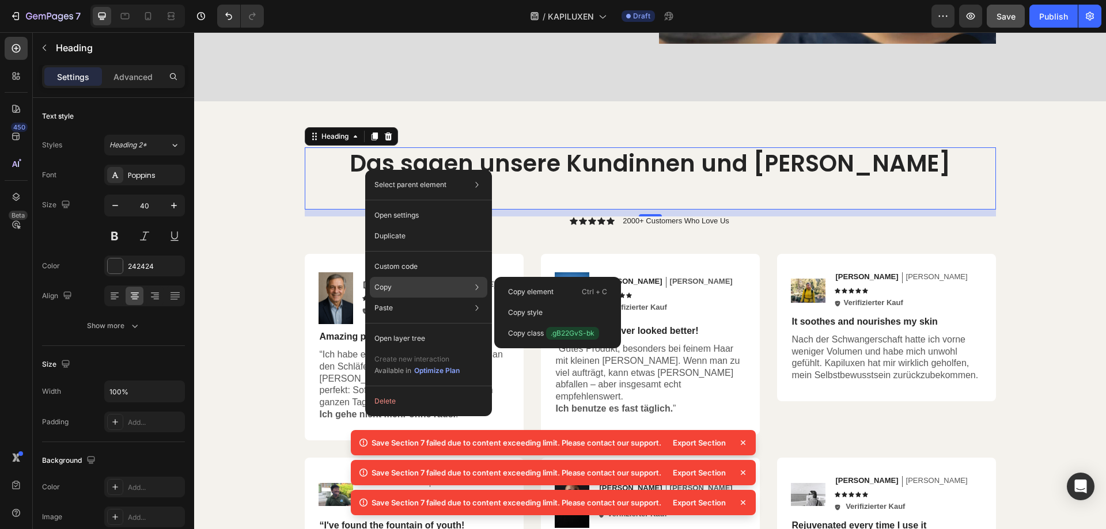
click at [428, 283] on div "Copy Copy element Ctrl + C Copy style Copy class .gB22GvS-bk" at bounding box center [428, 287] width 117 height 21
click at [426, 283] on div "Copy Copy element Ctrl + C Copy style Copy class .gB22GvS-bk" at bounding box center [428, 287] width 117 height 21
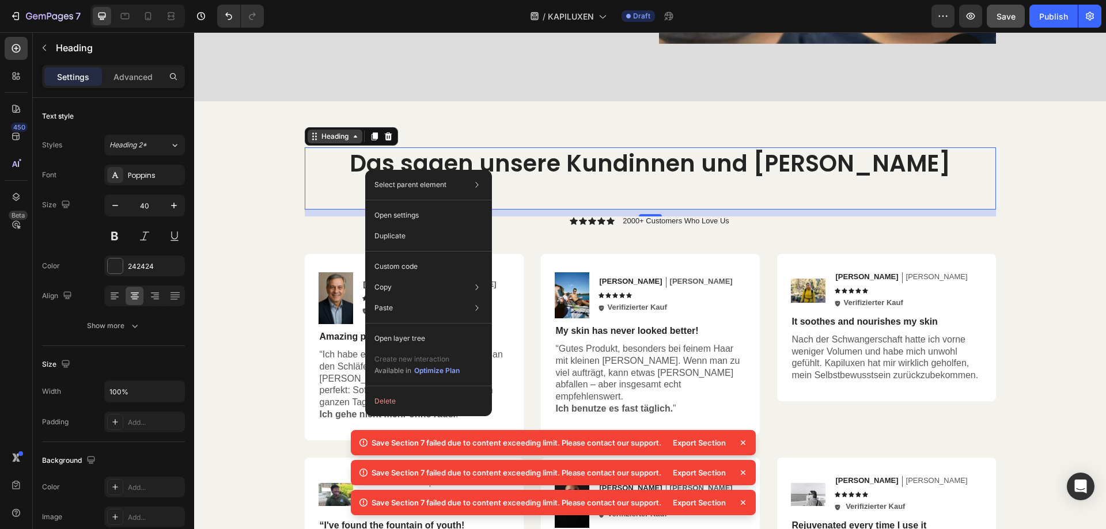
click at [351, 141] on icon at bounding box center [355, 136] width 9 height 9
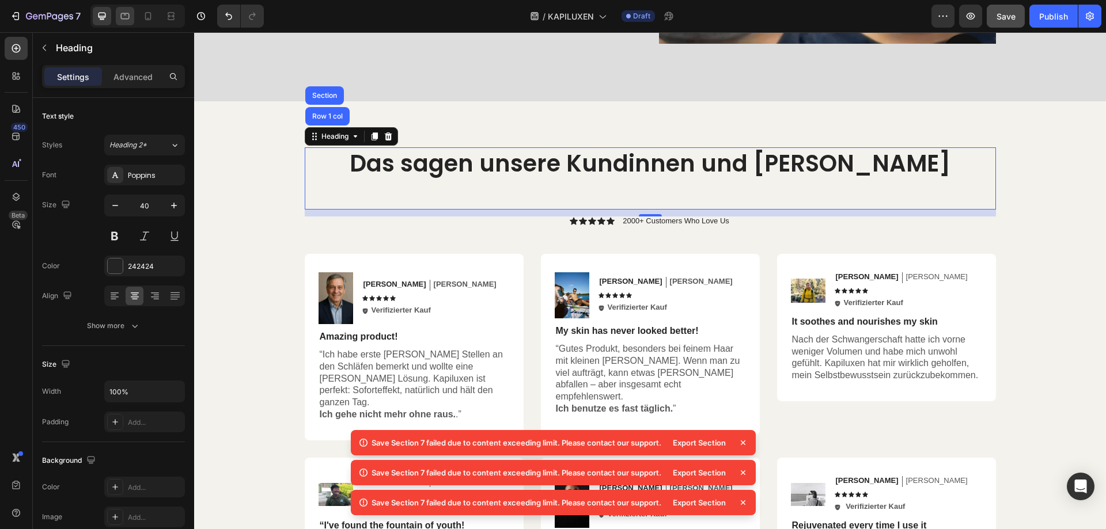
click at [131, 16] on icon at bounding box center [125, 16] width 12 height 12
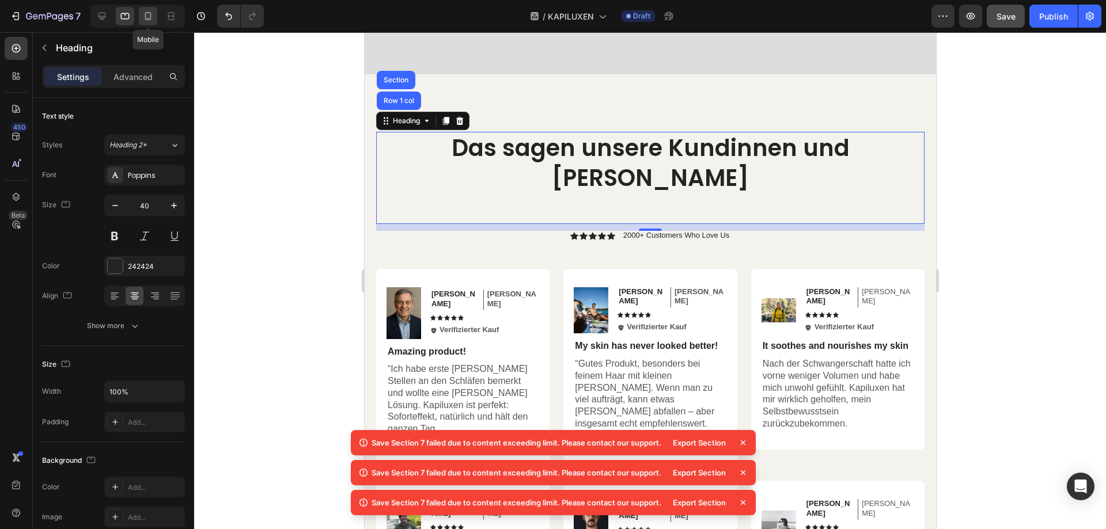
click at [149, 15] on icon at bounding box center [148, 16] width 12 height 12
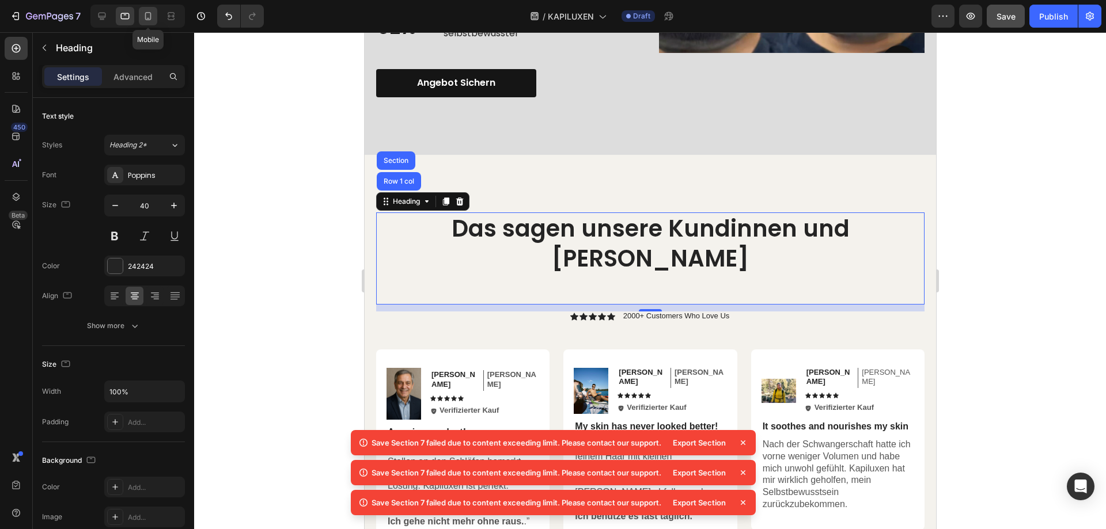
type input "35"
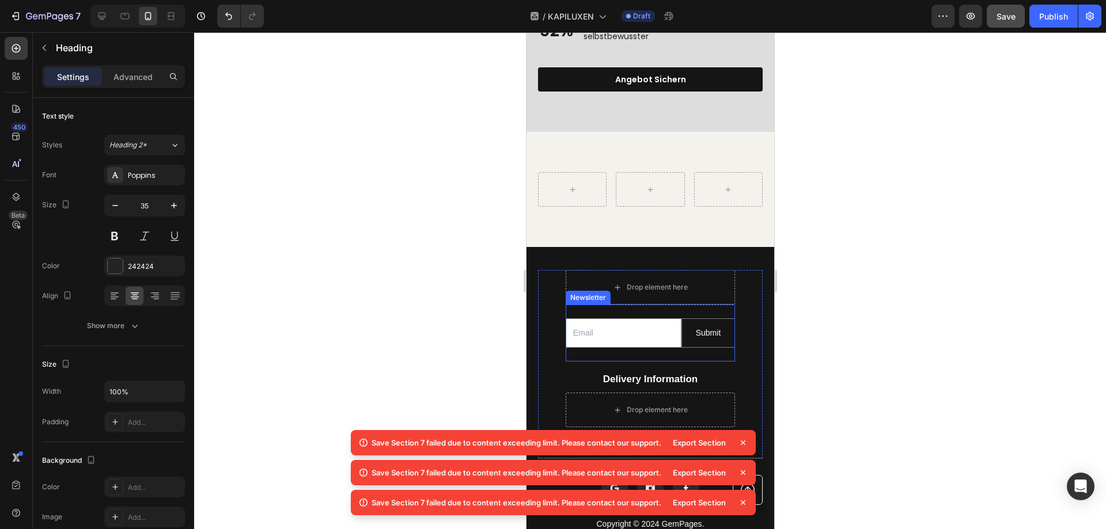
scroll to position [2881, 0]
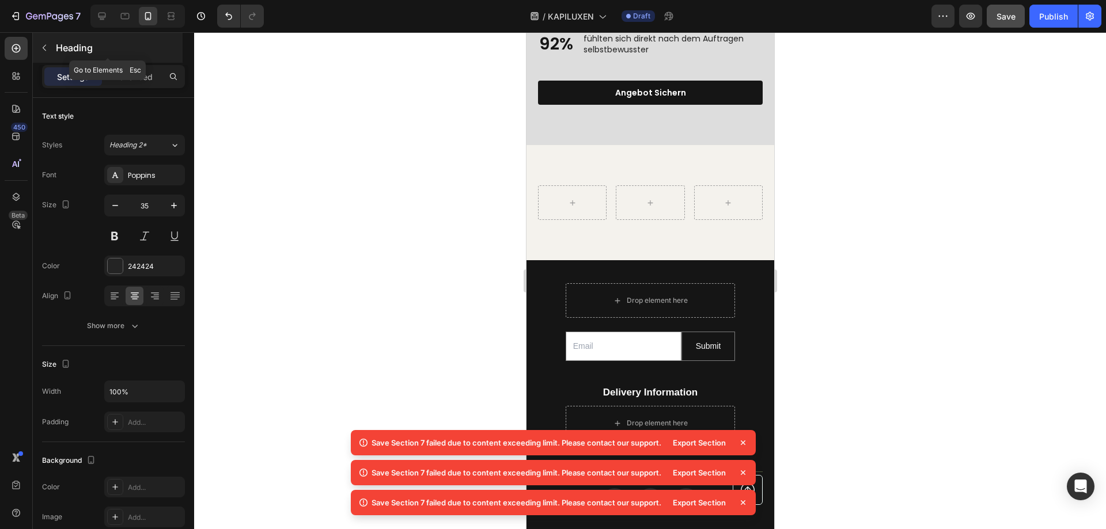
click at [67, 48] on p "Heading" at bounding box center [118, 48] width 124 height 14
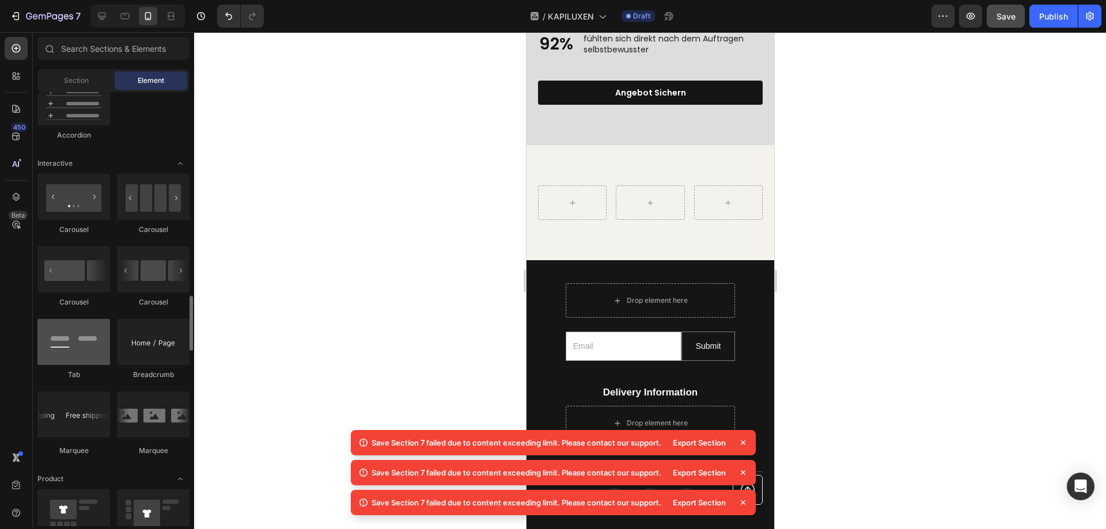
scroll to position [1152, 0]
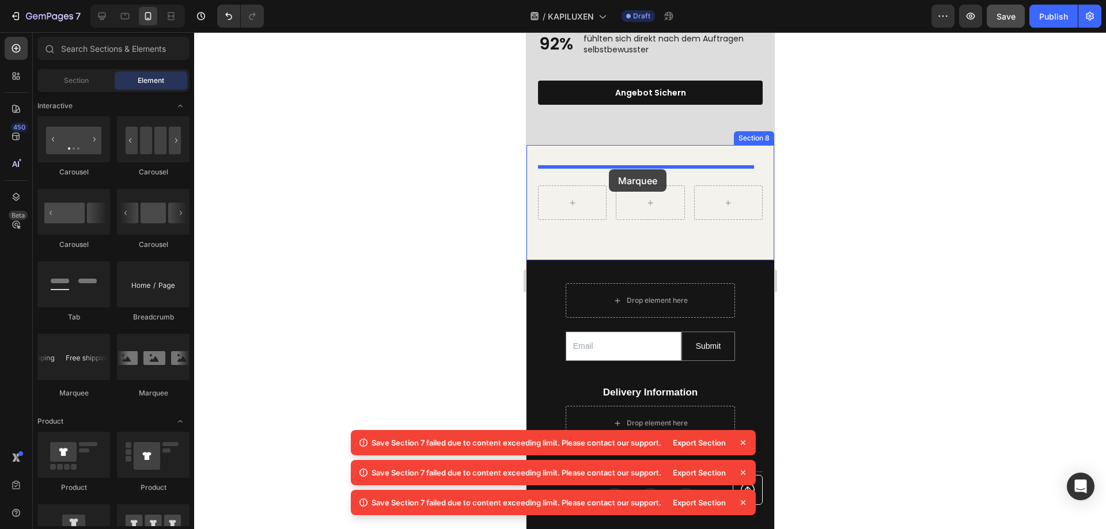
drag, startPoint x: 674, startPoint y: 397, endPoint x: 595, endPoint y: 180, distance: 230.7
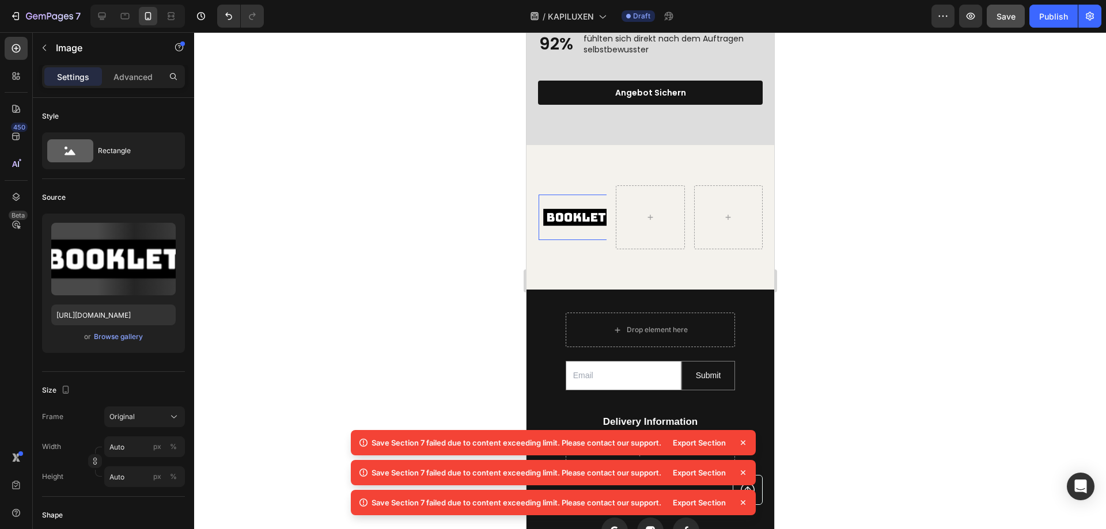
click at [577, 195] on div "Image" at bounding box center [575, 217] width 75 height 45
click at [593, 185] on div "Image Image Image Image Image Image Image Image Image Image Marquee 0" at bounding box center [571, 217] width 69 height 64
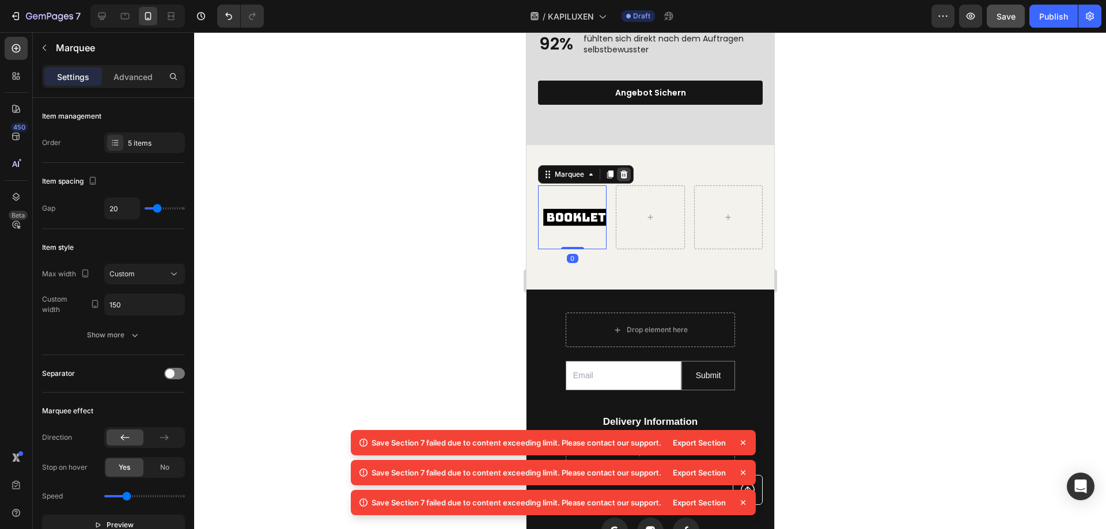
click at [622, 170] on icon at bounding box center [623, 174] width 7 height 8
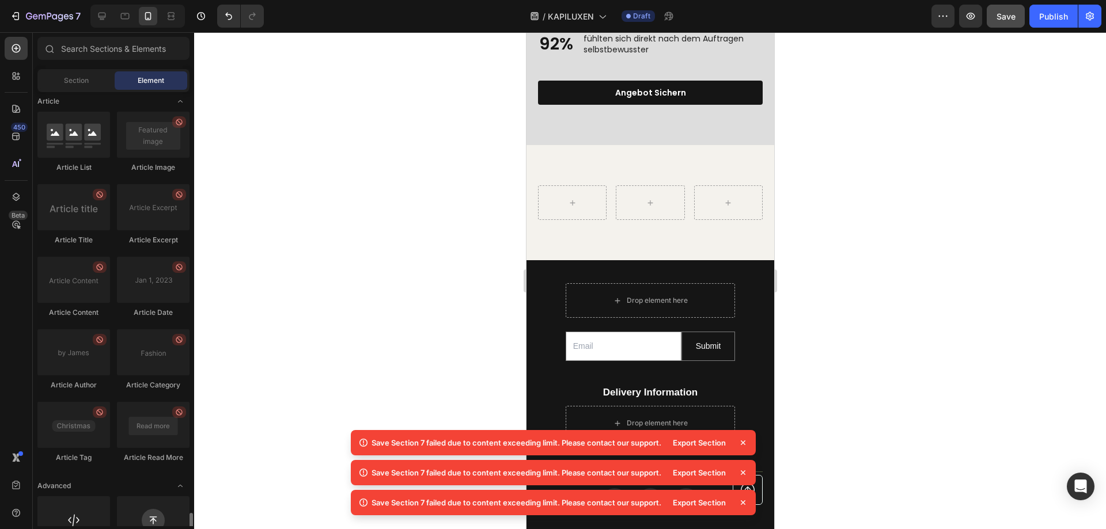
scroll to position [2979, 0]
